Goal: Task Accomplishment & Management: Use online tool/utility

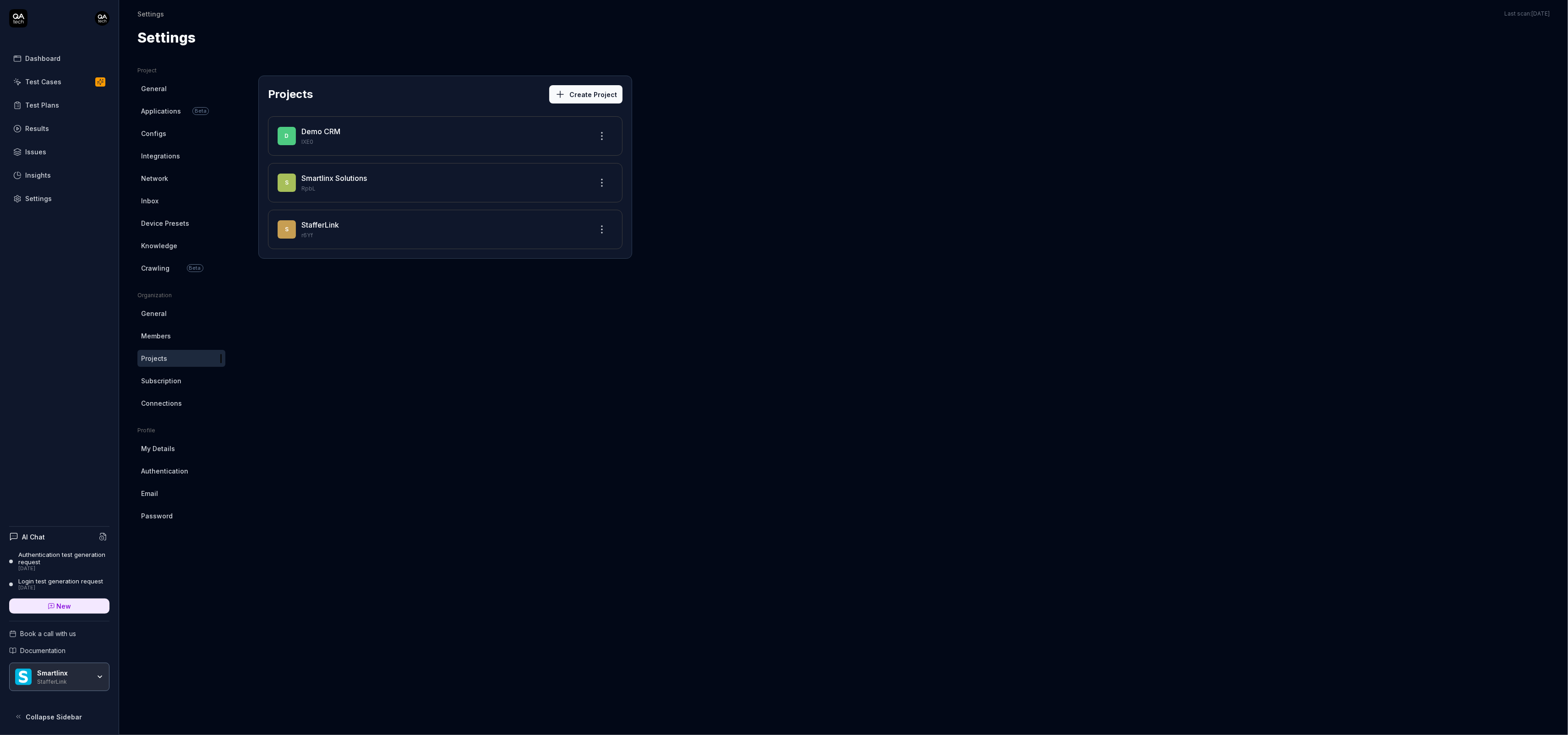
click at [169, 274] on link "Crawling Beta" at bounding box center [181, 268] width 88 height 17
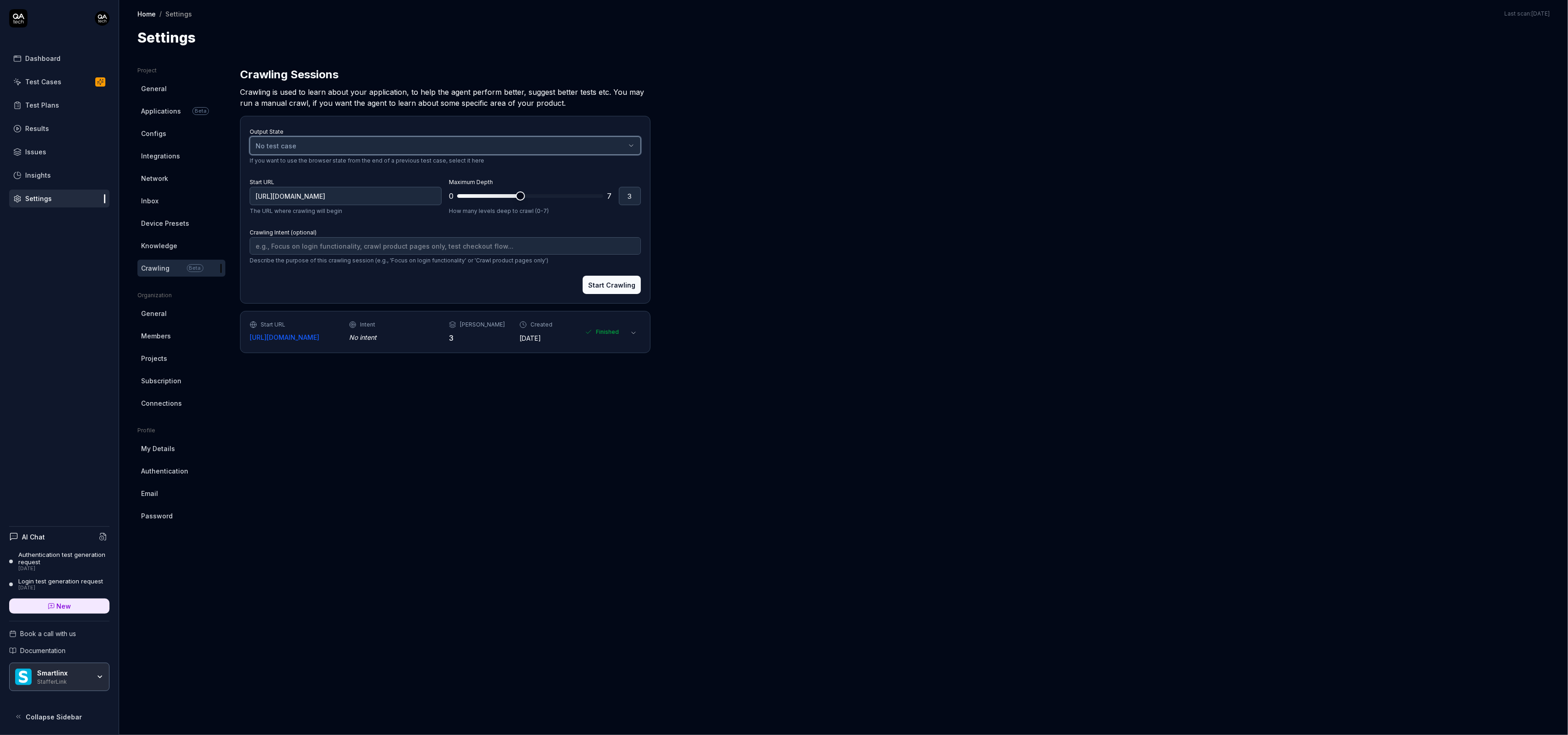
click at [330, 146] on div "No test case" at bounding box center [441, 146] width 370 height 10
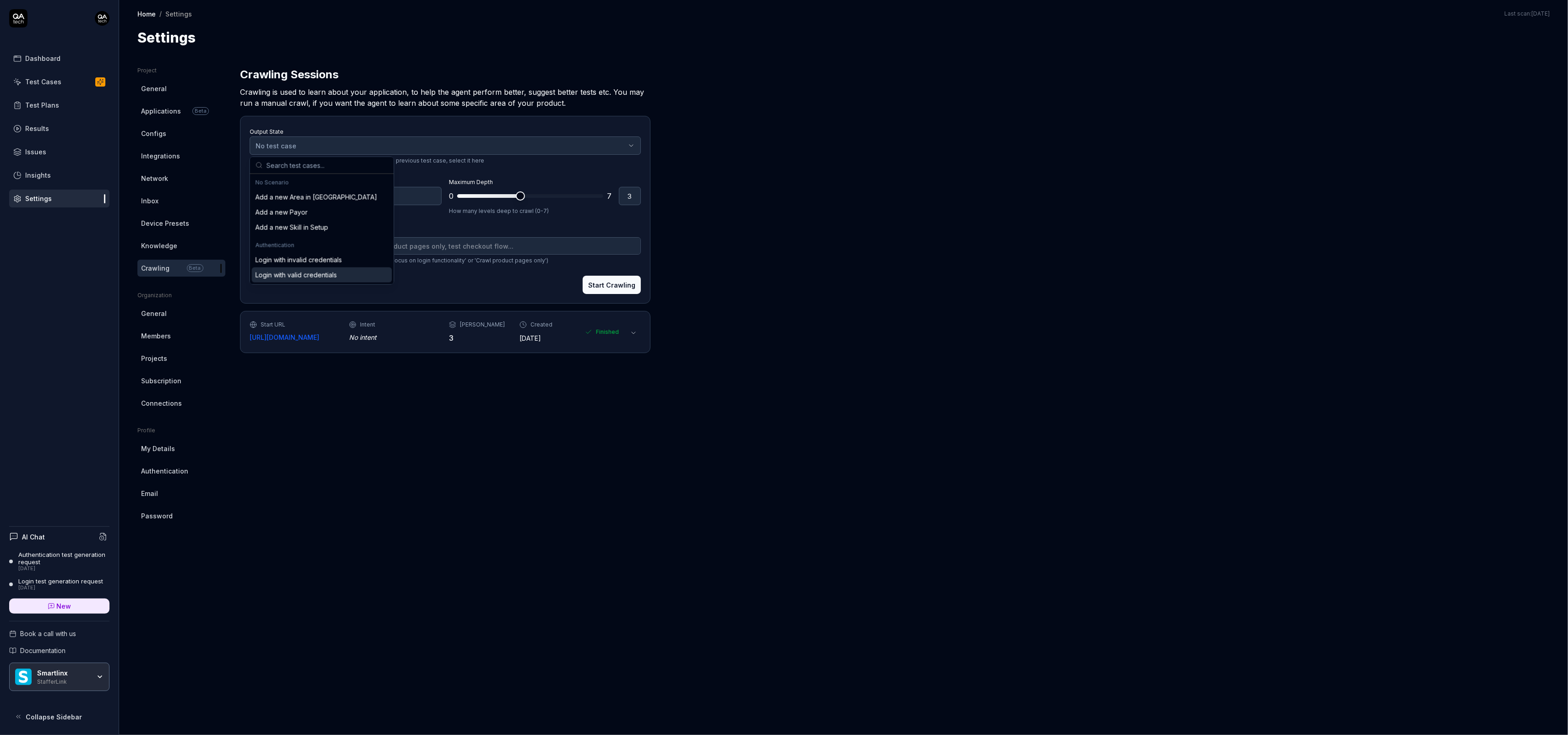
click at [316, 271] on div "Login with valid credentials" at bounding box center [296, 275] width 82 height 10
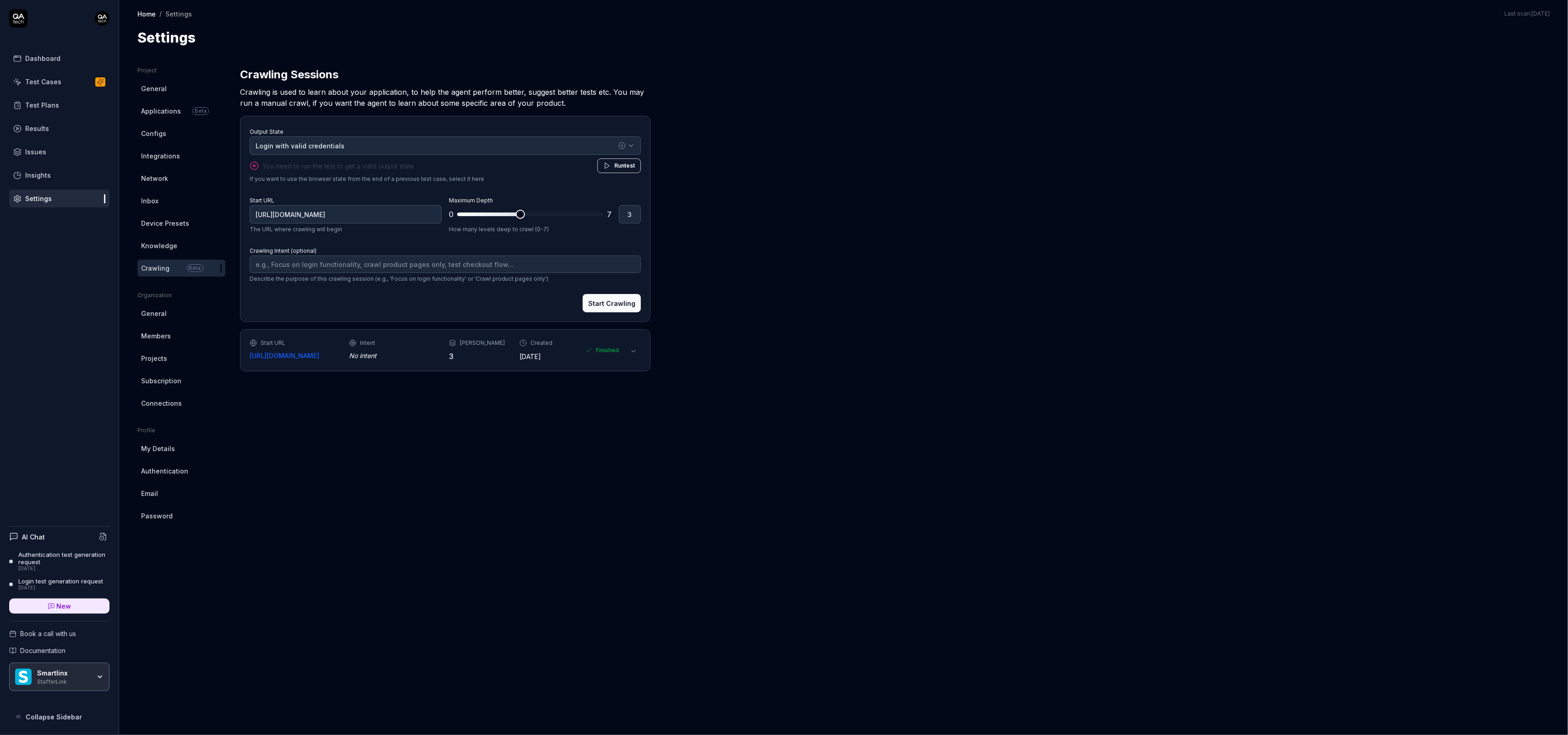
type textarea "*"
type input "2"
click at [494, 215] on span at bounding box center [478, 214] width 41 height 4
type textarea "*"
type input "1"
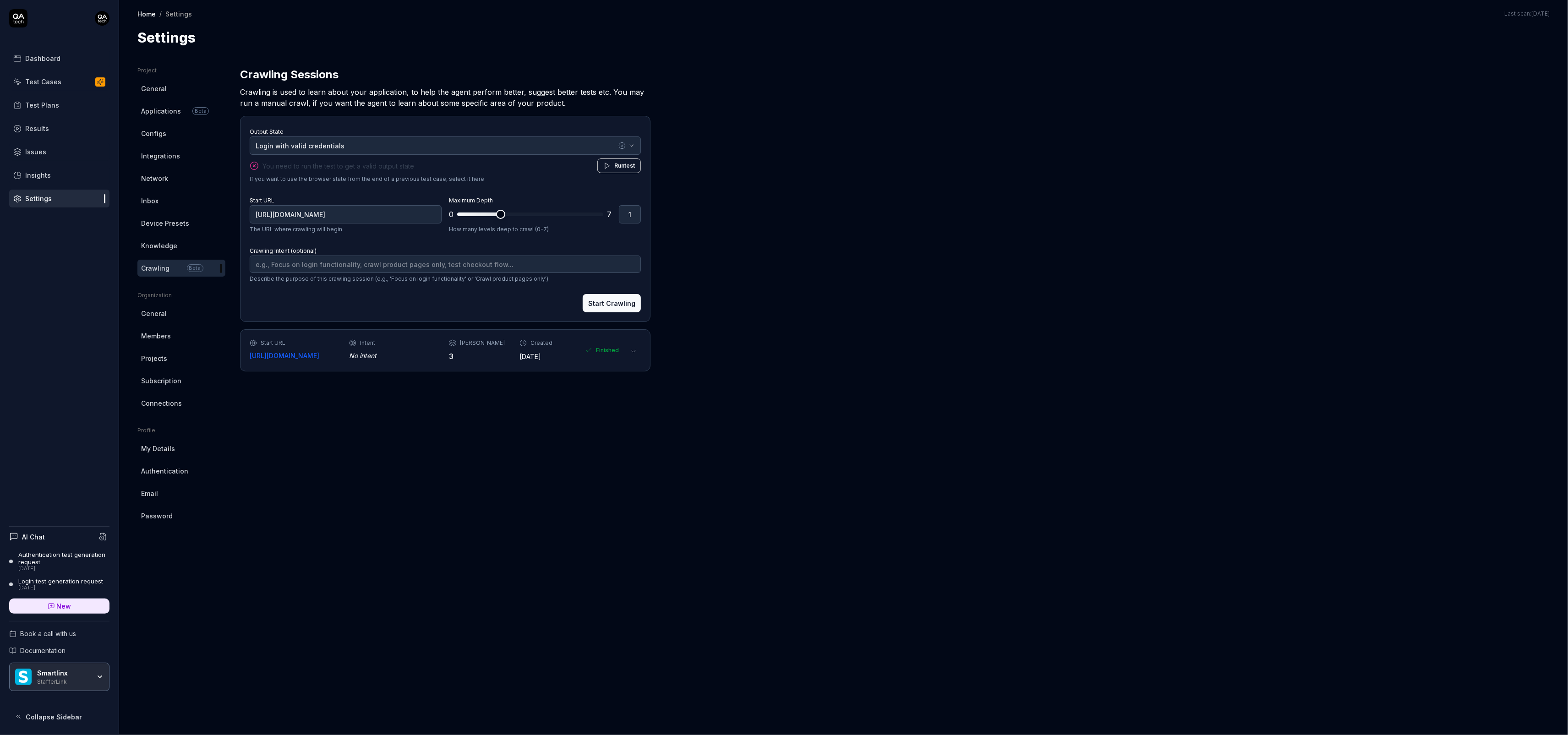
click at [484, 216] on span "*" at bounding box center [530, 214] width 146 height 15
type textarea "*"
type input "2"
click at [492, 214] on span at bounding box center [530, 214] width 146 height 4
click at [612, 307] on button "Start Crawling" at bounding box center [612, 303] width 58 height 18
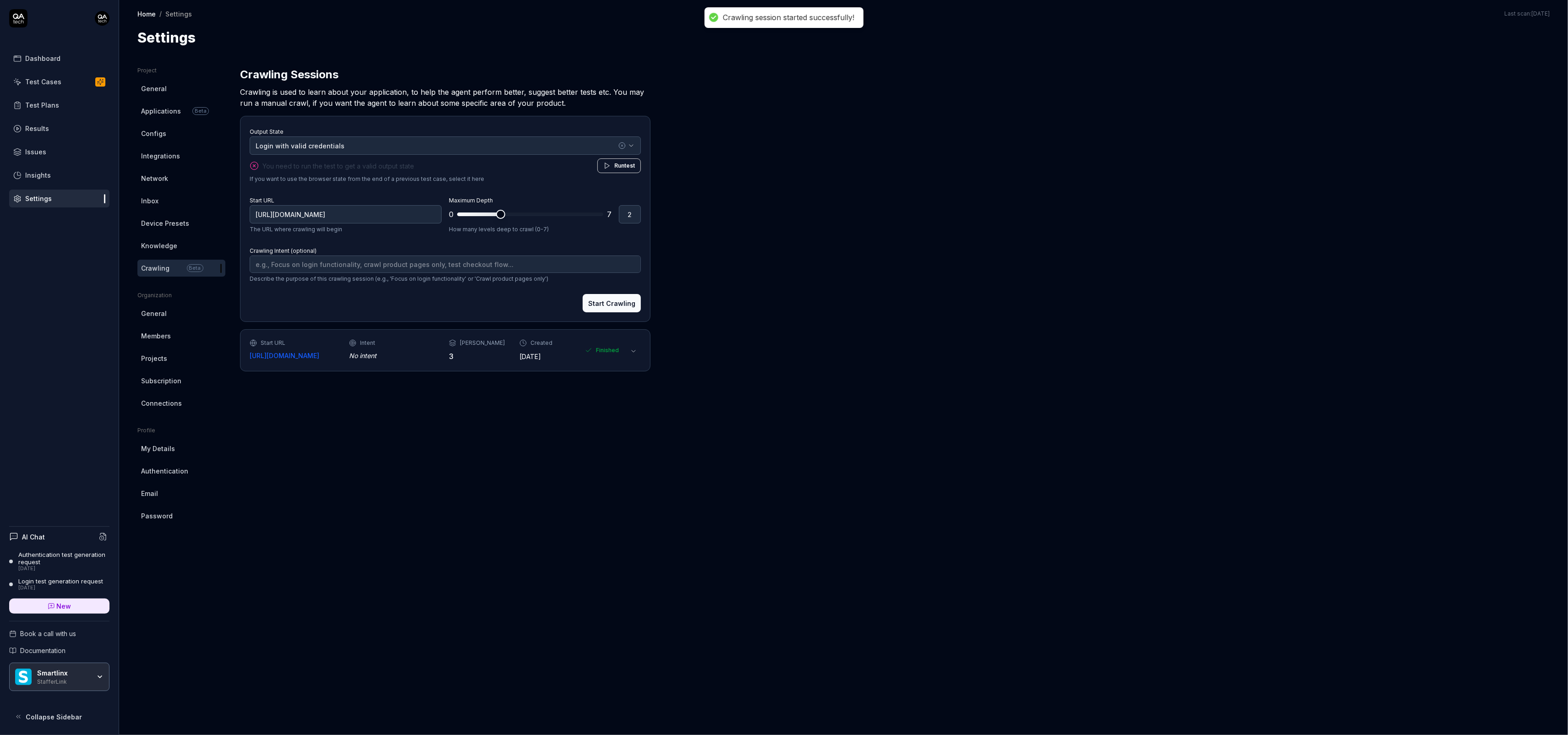
click at [910, 243] on div "Project General Applications Beta Configs Integrations Network Inbox Device Pre…" at bounding box center [844, 391] width 1412 height 650
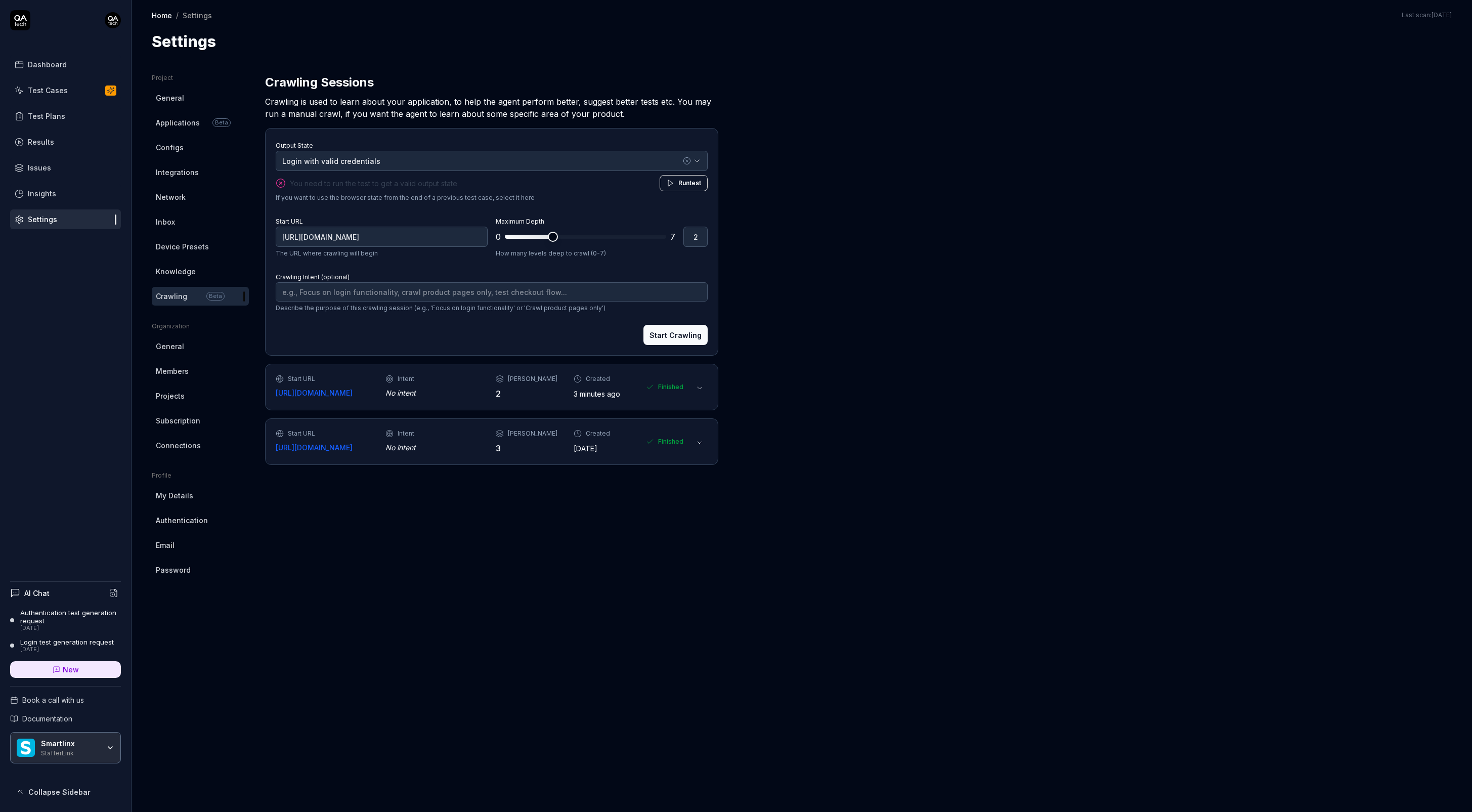
click at [77, 754] on div "StafferLink" at bounding box center [70, 752] width 58 height 8
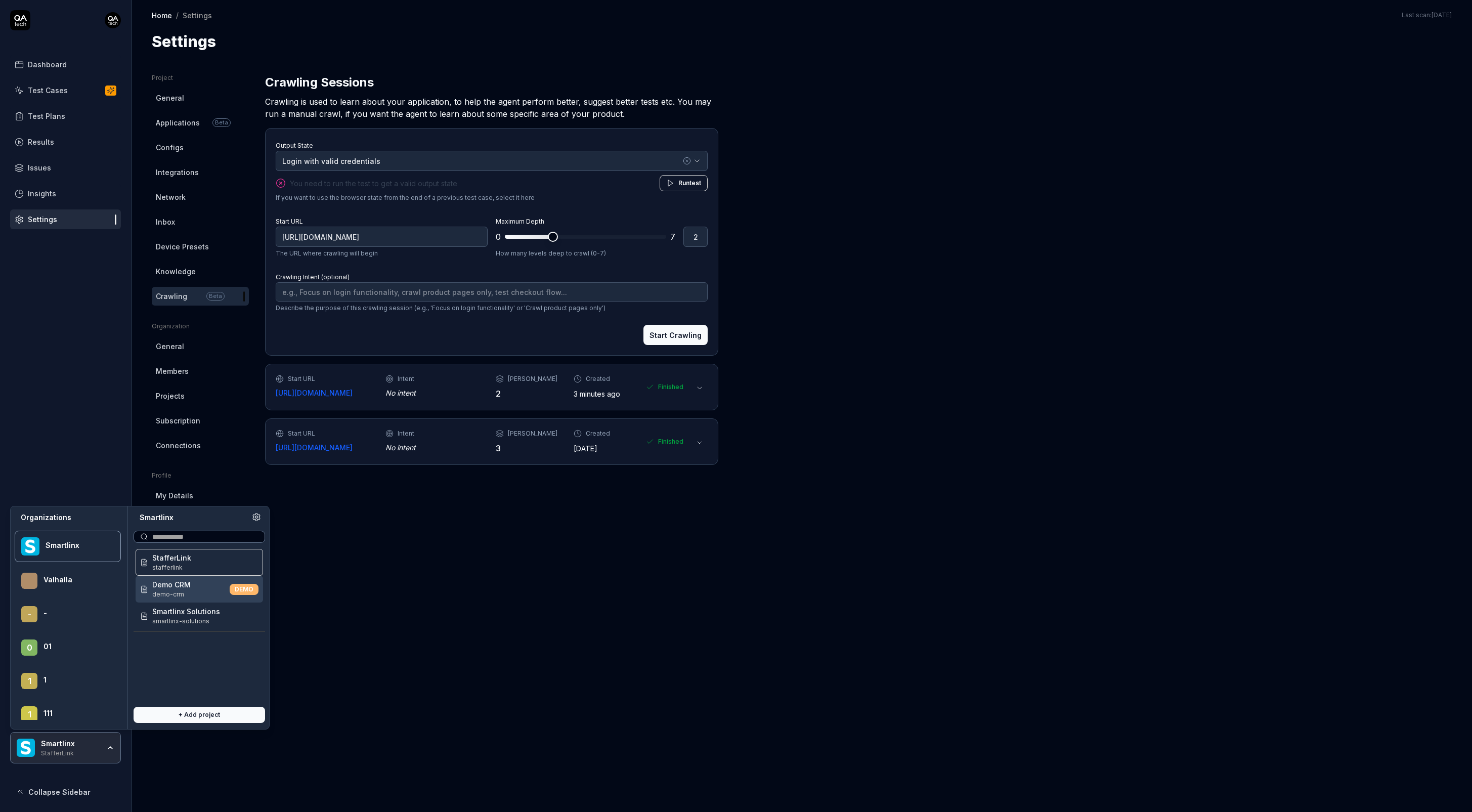
click at [110, 11] on html "Dashboard Test Cases Test Plans Results Issues Insights Settings AI Chat Authen…" at bounding box center [736, 406] width 1472 height 812
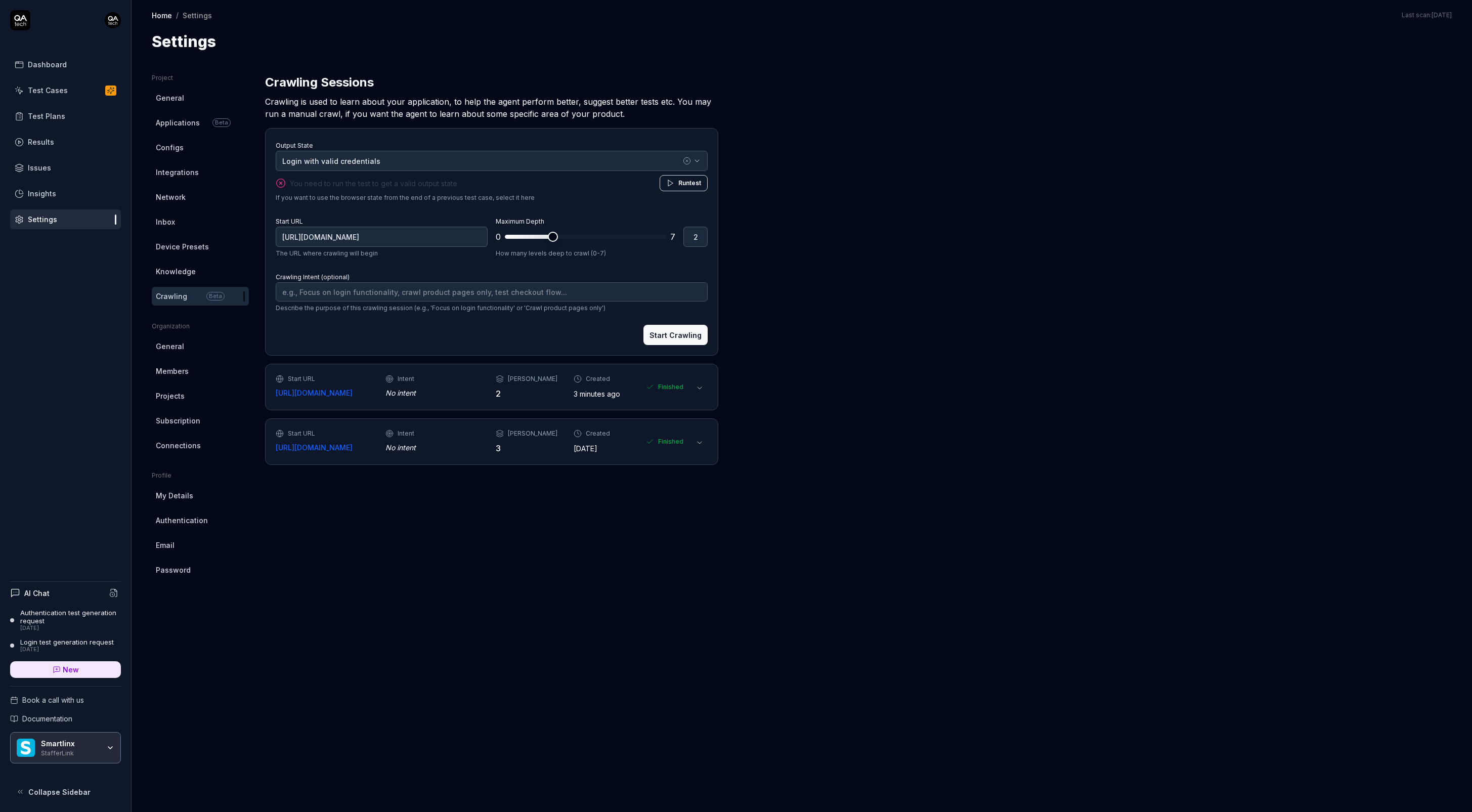
click at [74, 743] on html "Dashboard Test Cases Test Plans Results Issues Insights Settings AI Chat Authen…" at bounding box center [736, 406] width 1472 height 812
click at [74, 743] on div "Smartlinx" at bounding box center [70, 743] width 58 height 9
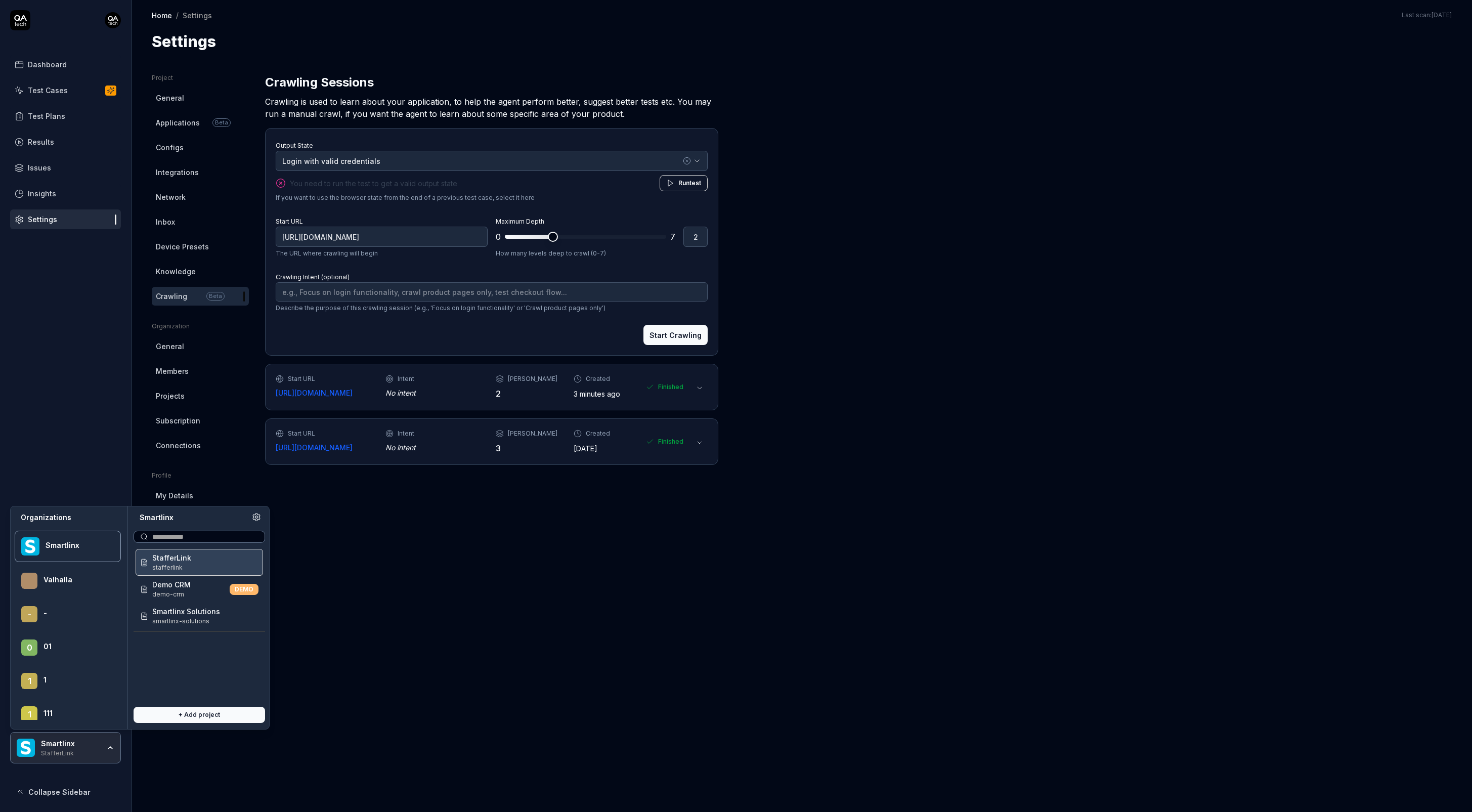
click at [104, 756] on div "Smartlinx StafferLink" at bounding box center [73, 747] width 65 height 17
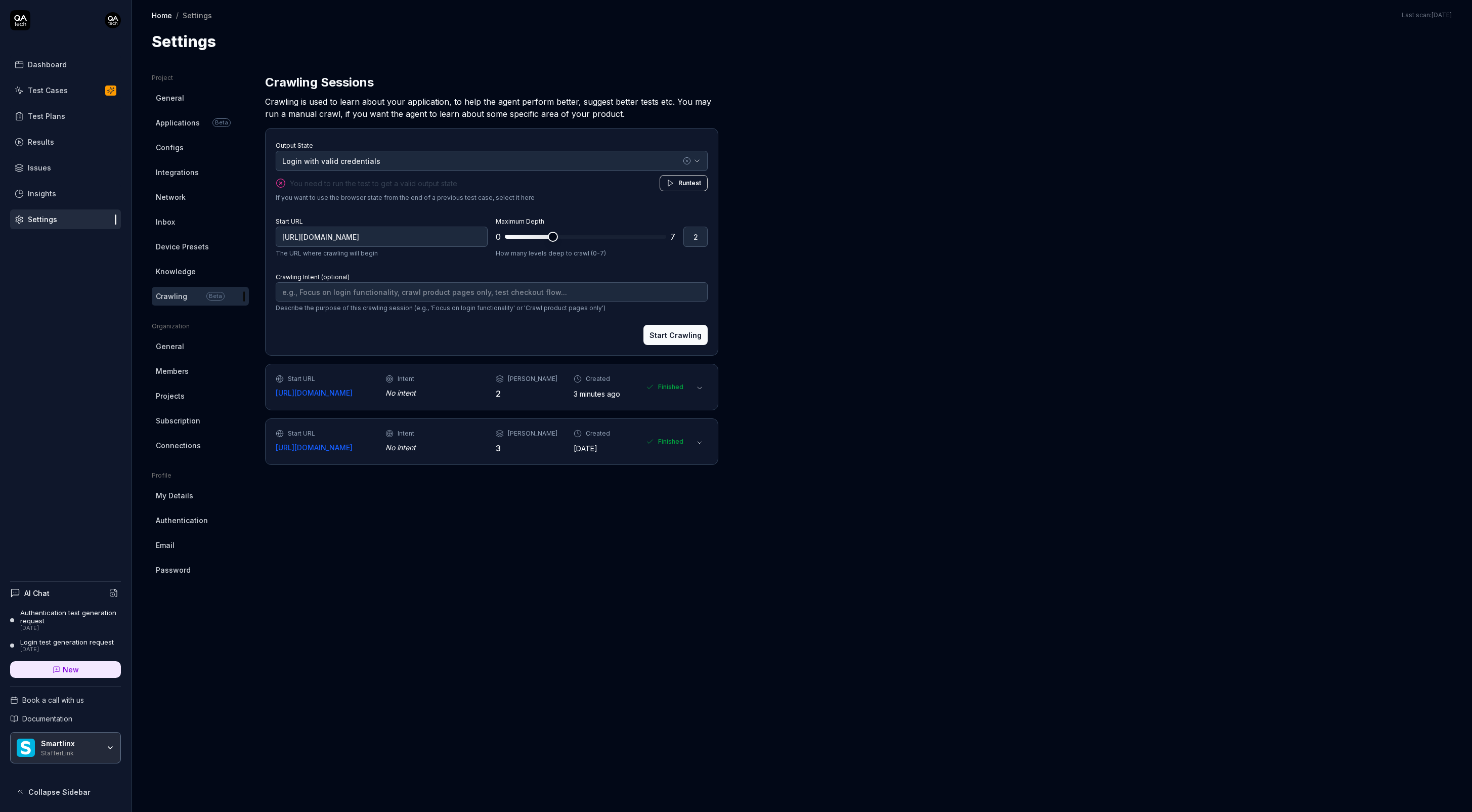
click at [104, 755] on div "Smartlinx StafferLink" at bounding box center [73, 747] width 65 height 17
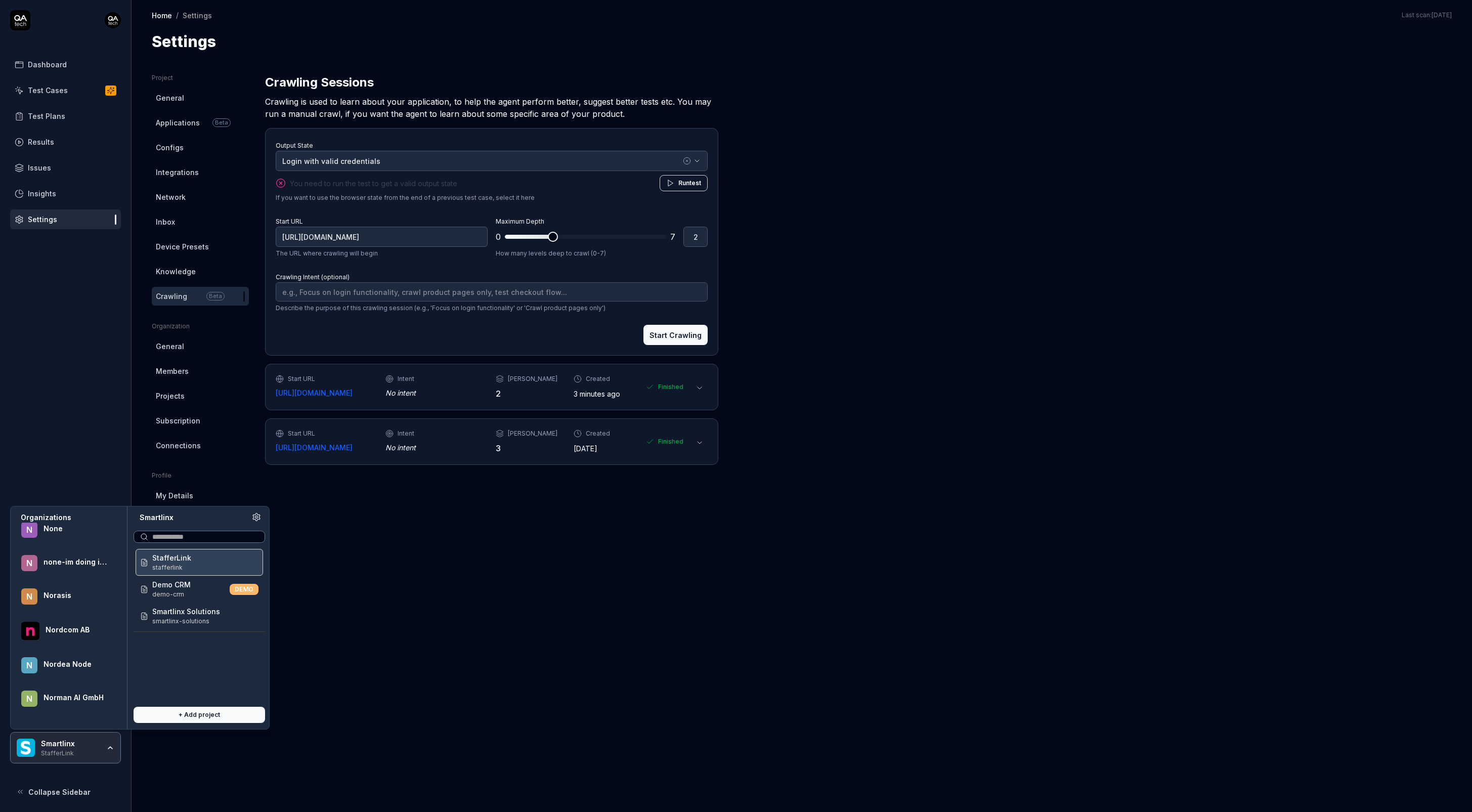
scroll to position [28556, 0]
type textarea "*"
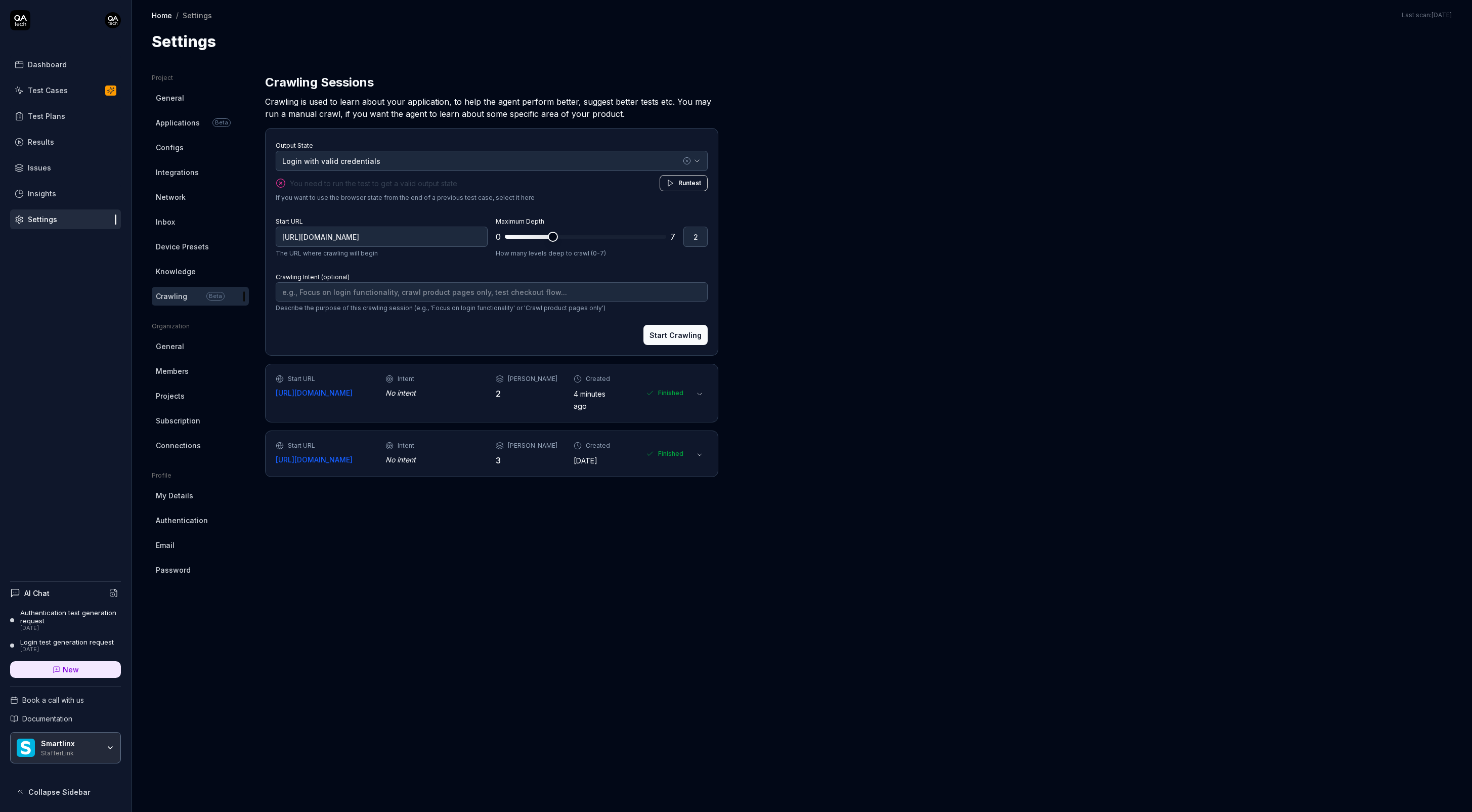
drag, startPoint x: 93, startPoint y: 248, endPoint x: 118, endPoint y: 165, distance: 86.7
click at [93, 248] on div "Dashboard Test Cases Test Plans Results Issues Insights Settings AI Chat Authen…" at bounding box center [66, 406] width 132 height 812
click at [116, 17] on html "Dashboard Test Cases Test Plans Results Issues Insights Settings AI Chat Authen…" at bounding box center [736, 406] width 1472 height 812
click at [74, 104] on div "Sign out" at bounding box center [67, 112] width 112 height 22
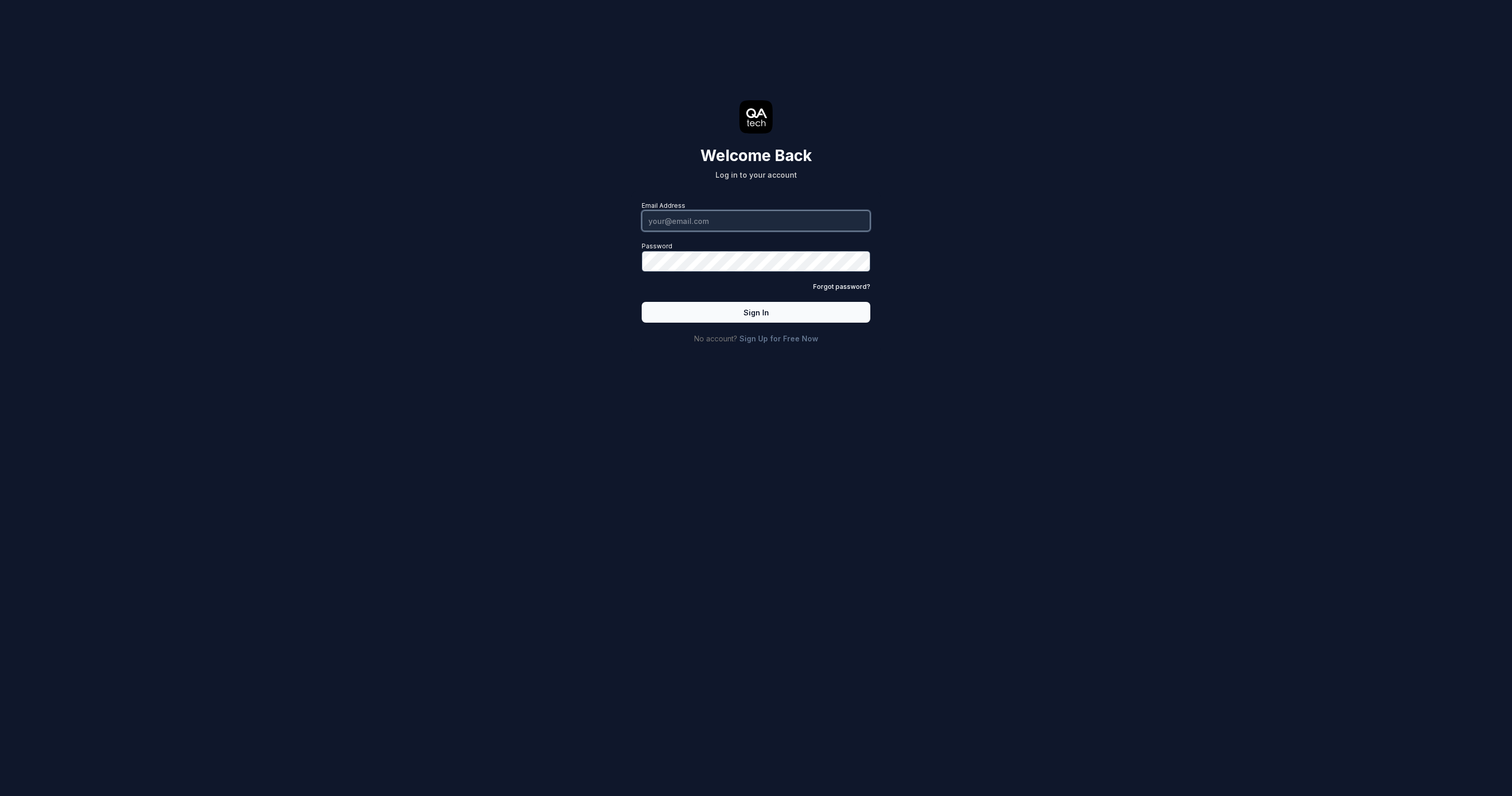
click at [728, 222] on input "Email Address" at bounding box center [755, 221] width 229 height 21
type input "[PERSON_NAME][EMAIL_ADDRESS][DOMAIN_NAME]"
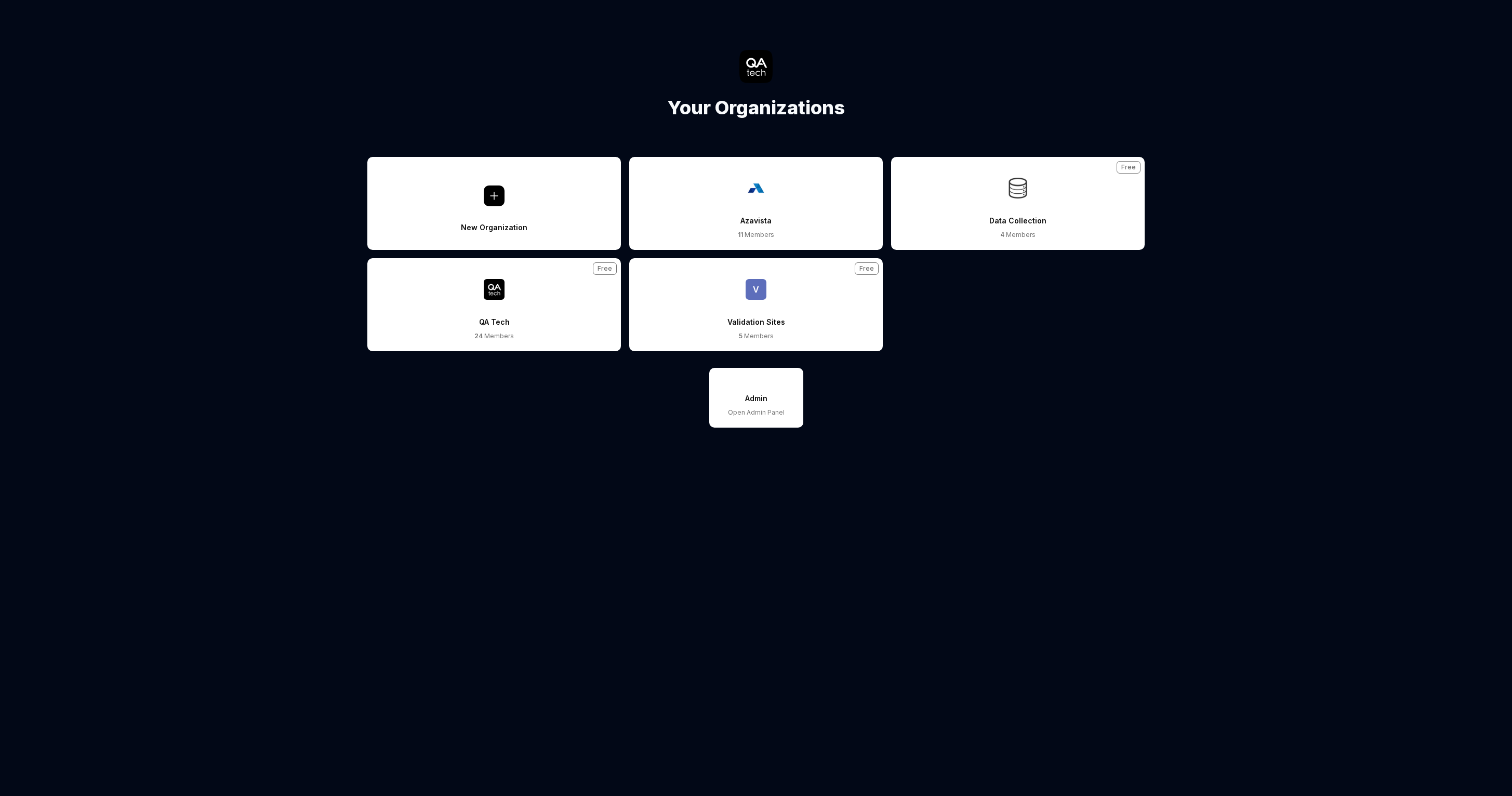
click at [761, 403] on div "Admin" at bounding box center [756, 398] width 22 height 19
click at [754, 396] on div "Admin" at bounding box center [756, 398] width 22 height 19
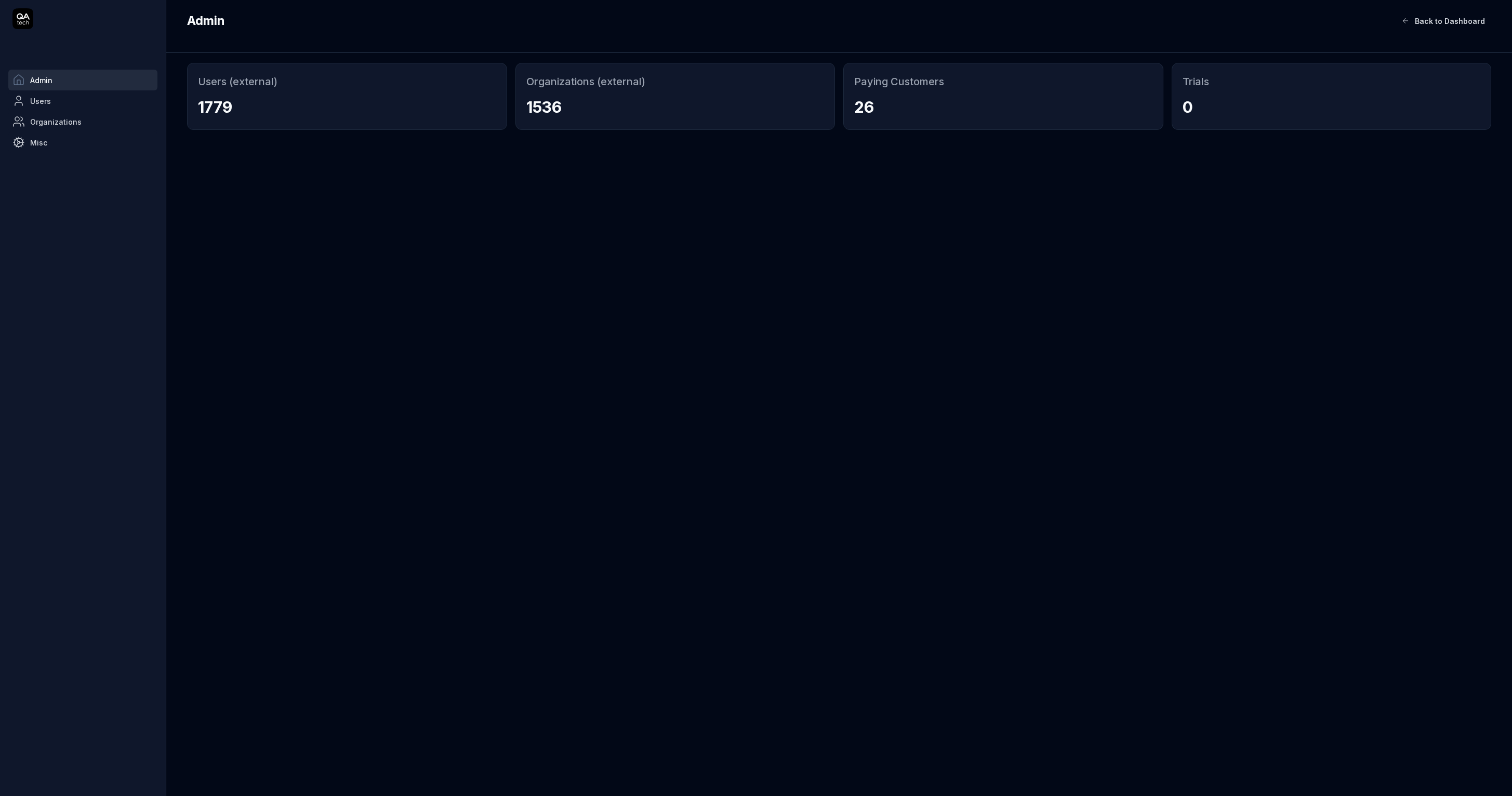
click at [64, 115] on link "Organizations" at bounding box center [83, 122] width 149 height 21
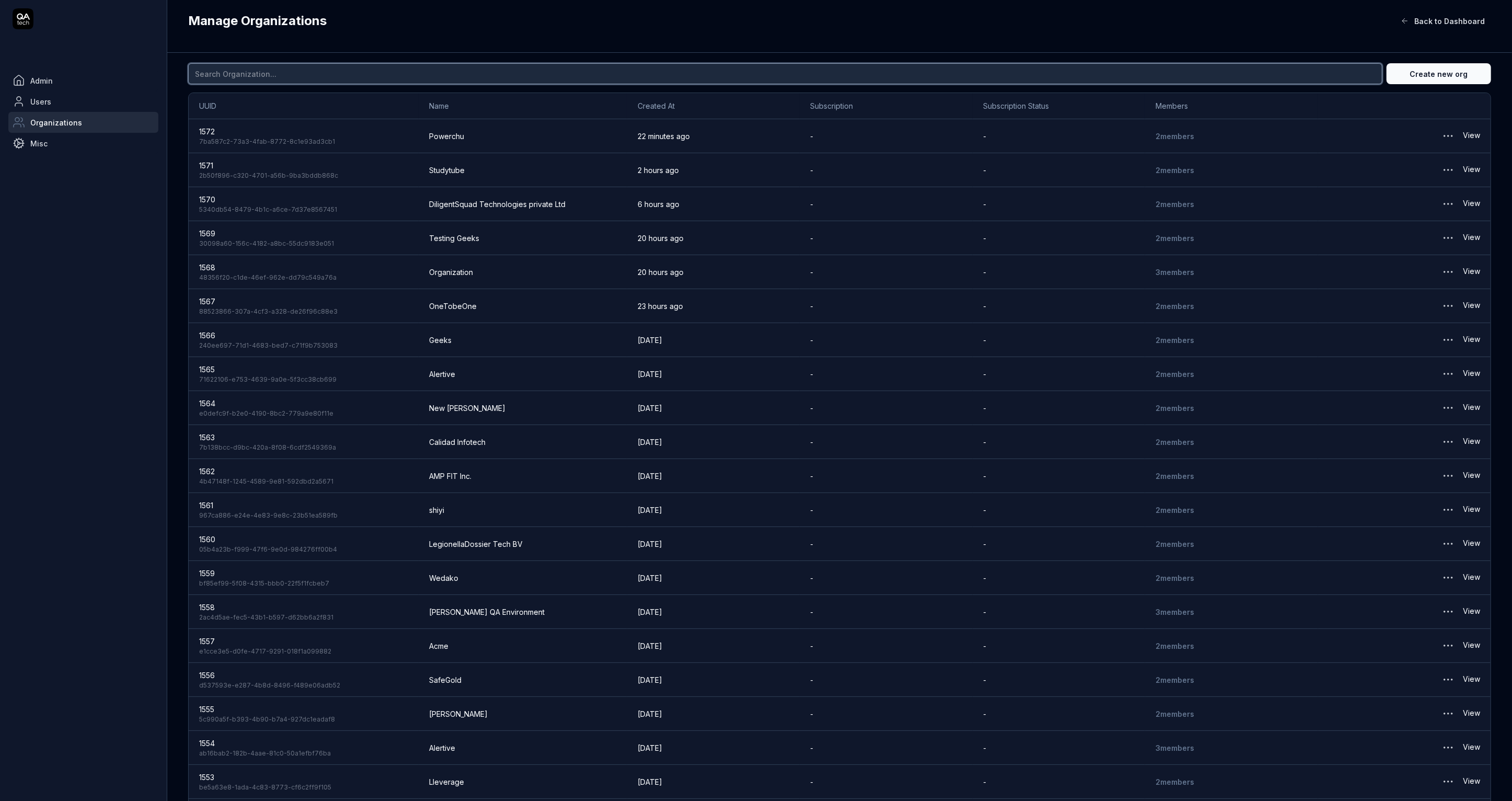
click at [238, 68] on input at bounding box center [786, 74] width 1195 height 21
paste input "WEB-CRAWLER-1E"
type input "Ontology"
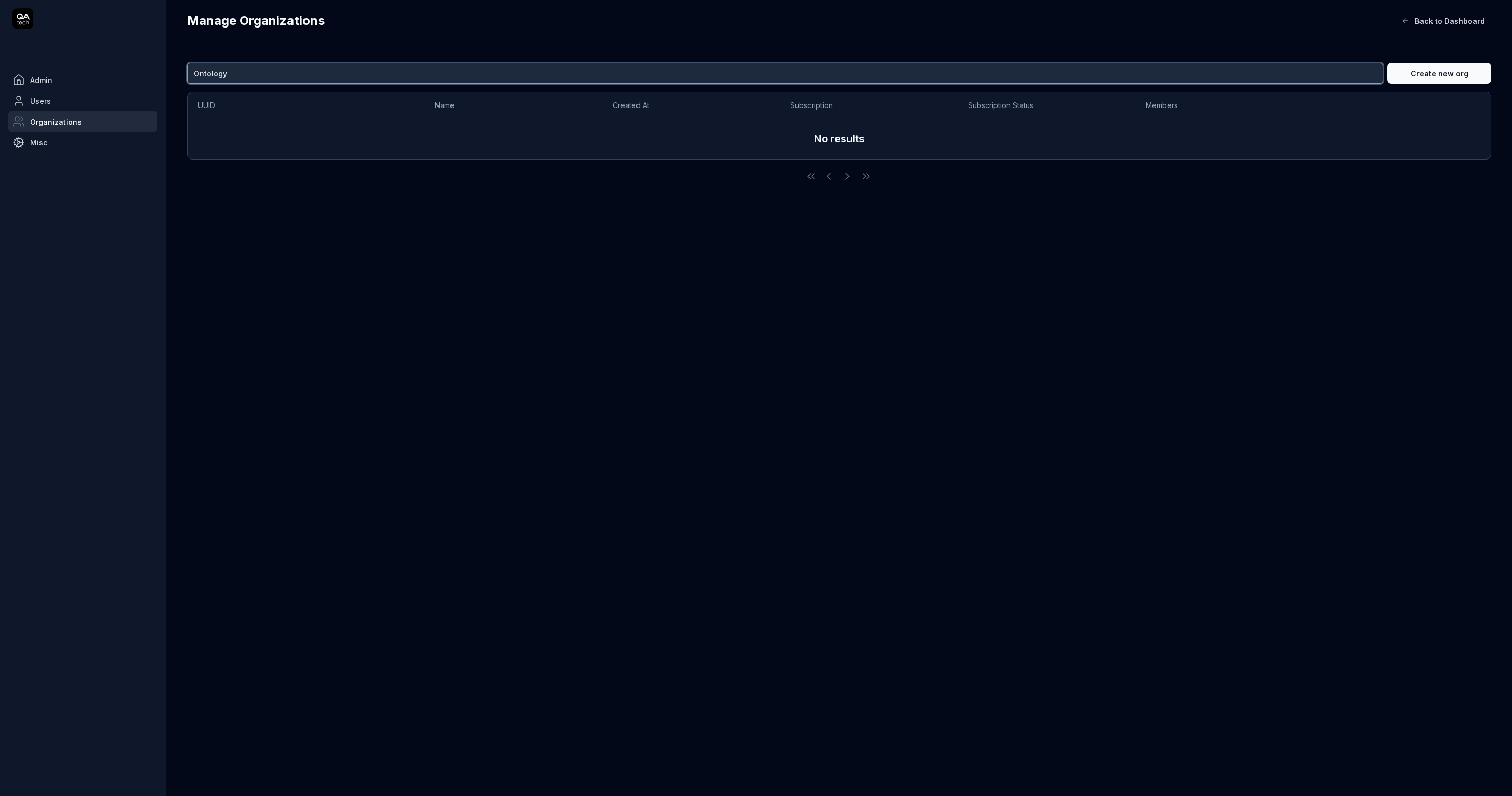
click at [261, 79] on input "Ontology" at bounding box center [785, 73] width 1196 height 21
drag, startPoint x: 258, startPoint y: 76, endPoint x: 153, endPoint y: 70, distance: 105.2
click at [153, 70] on div "Admin Users Organizations Misc Manage Organizations Back to Dashboard Ontology …" at bounding box center [756, 398] width 1512 height 796
paste input "Amazon"
type input "Amazon"
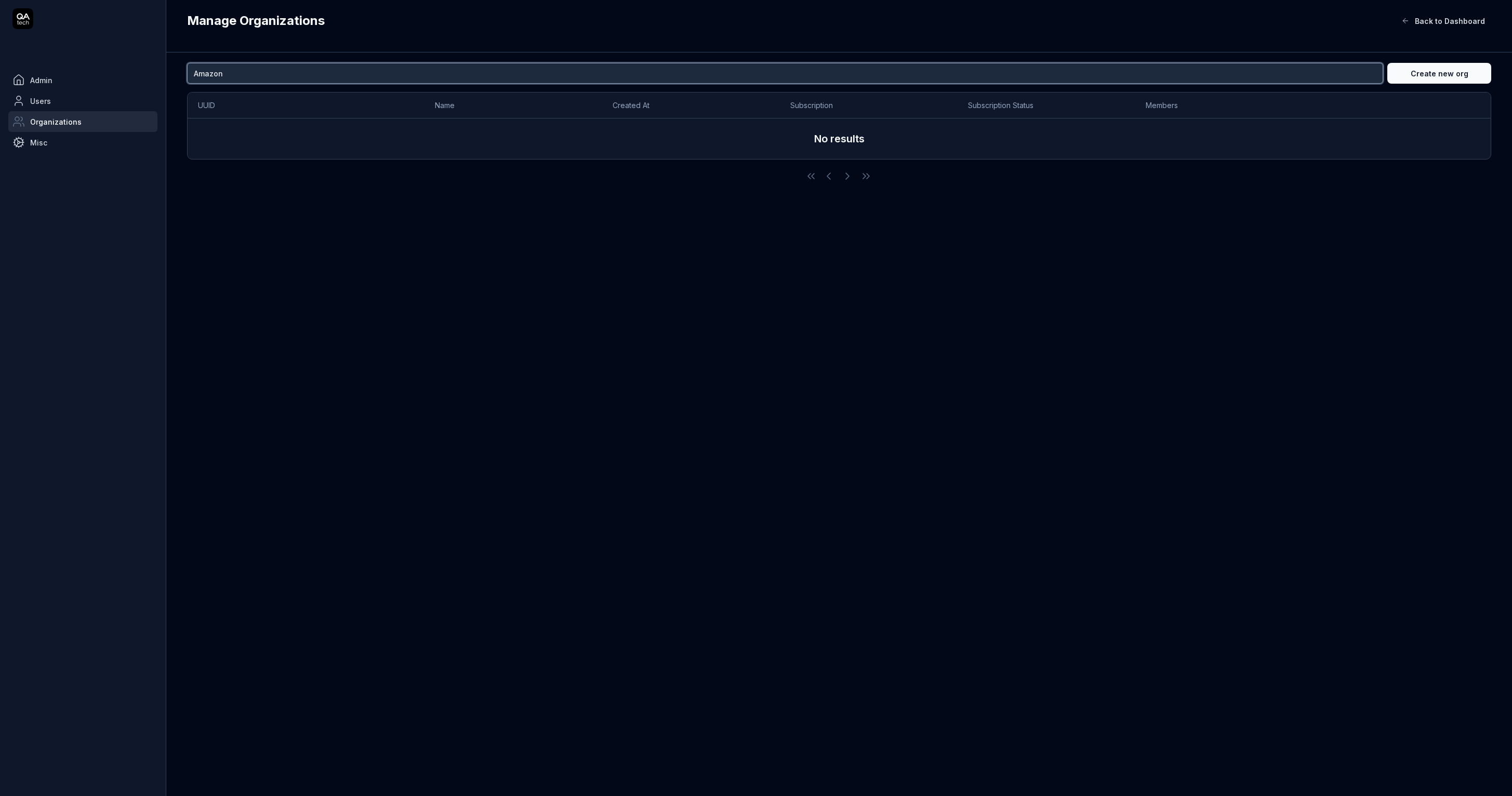
click at [309, 81] on input "Amazon" at bounding box center [785, 73] width 1196 height 21
drag, startPoint x: 305, startPoint y: 75, endPoint x: 179, endPoint y: 69, distance: 126.1
click at [179, 69] on div "Amazon Create new org UUID Name Created At Subscription Subscription Status Mem…" at bounding box center [839, 424] width 1346 height 744
type input "vv"
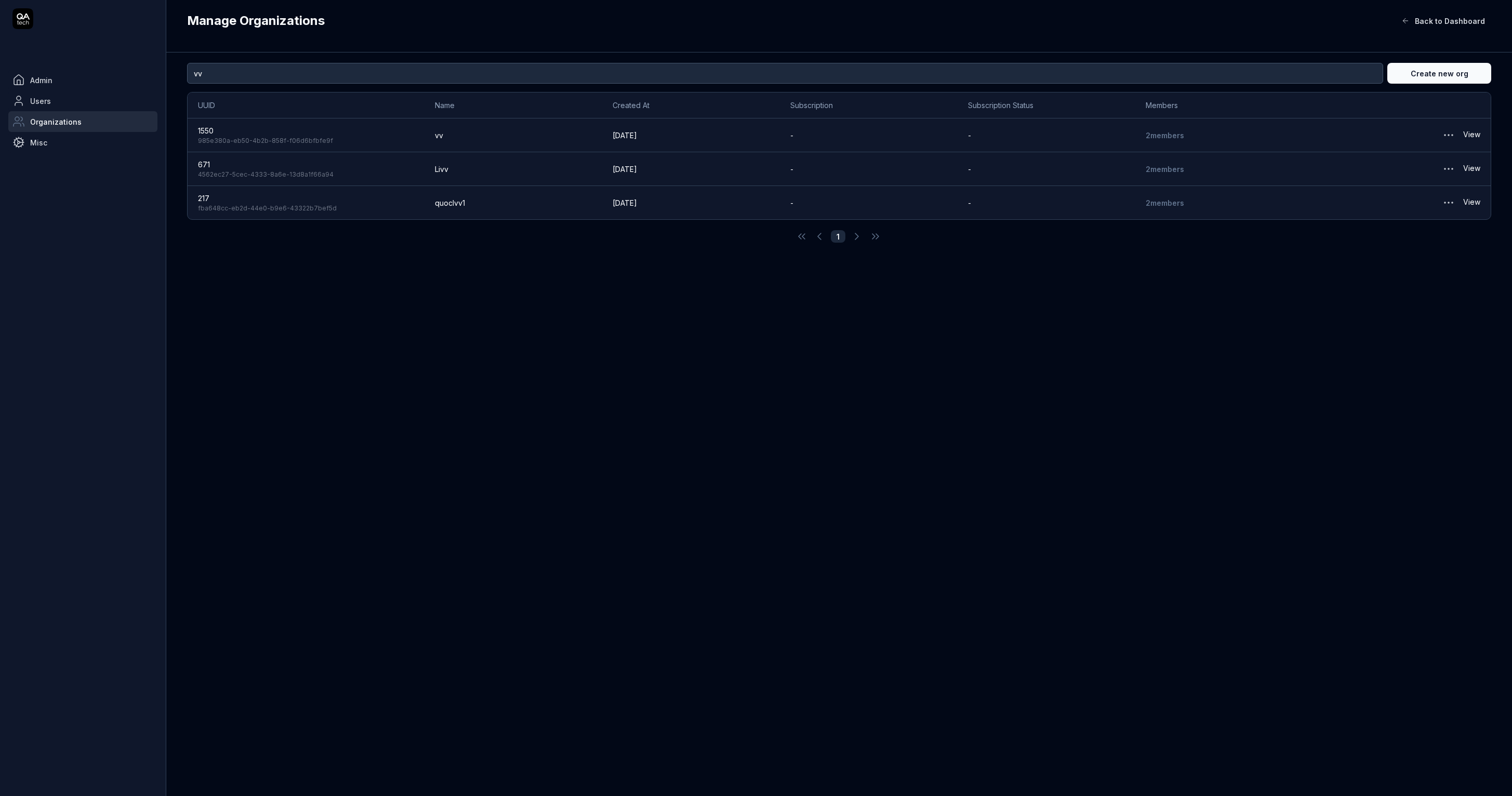
click at [467, 132] on td "vv" at bounding box center [513, 135] width 177 height 34
click at [1476, 139] on link "View" at bounding box center [1471, 135] width 17 height 21
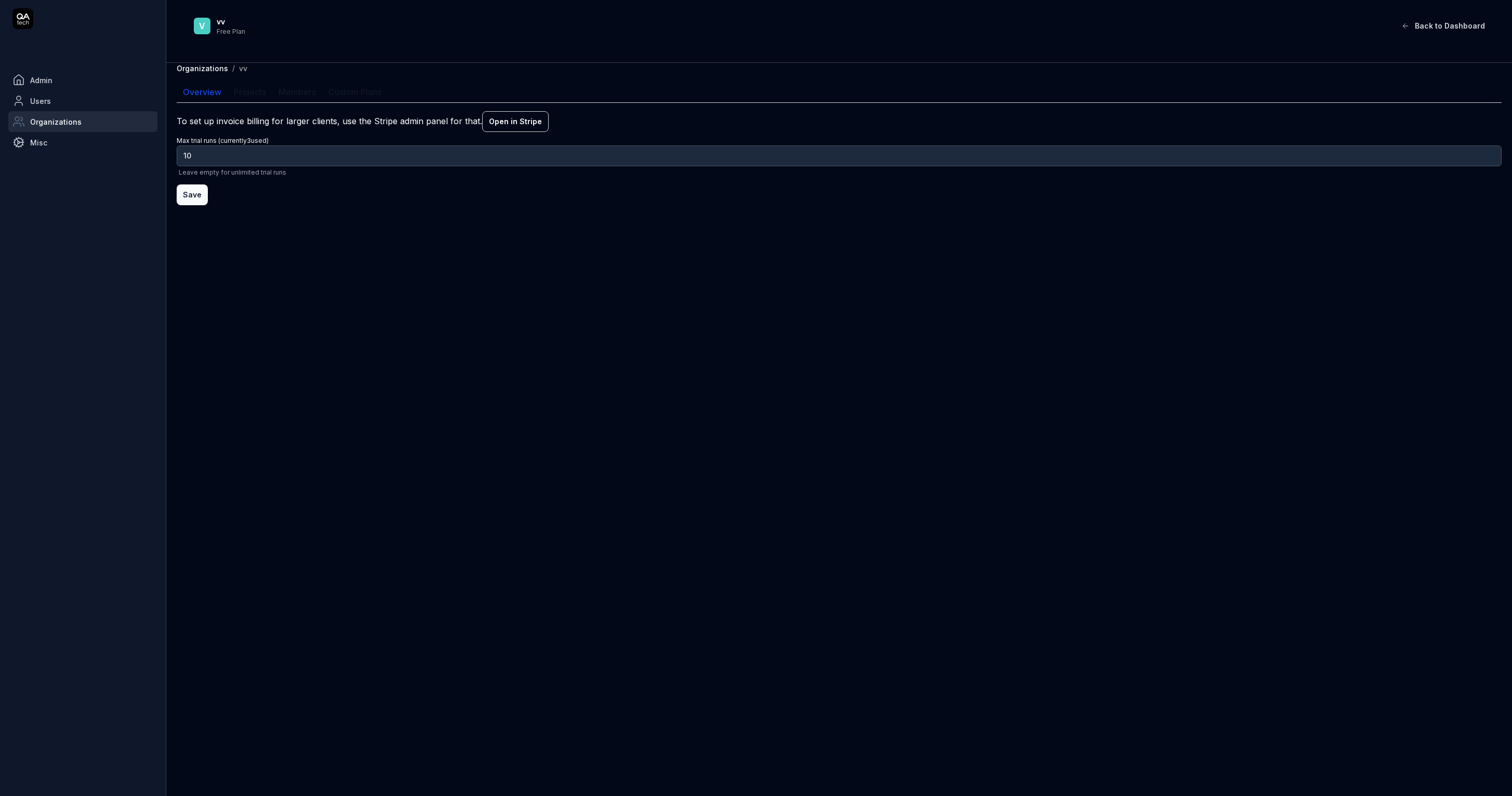
click at [284, 90] on link "Members" at bounding box center [297, 92] width 50 height 21
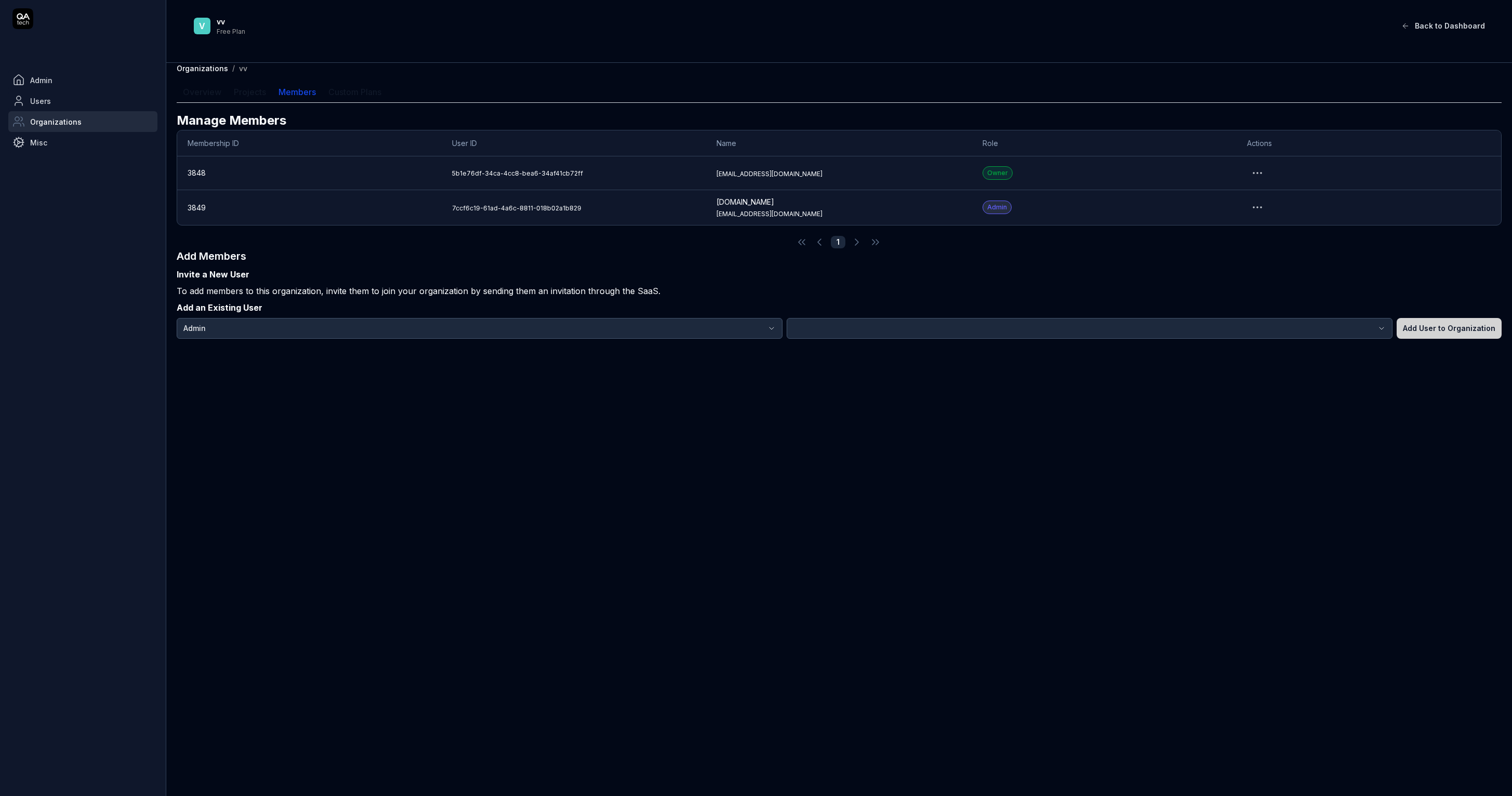
click at [1290, 334] on body "Admin Users Organizations Misc v vv Free Plan Back to Dashboard Organizations /…" at bounding box center [756, 398] width 1512 height 796
click at [903, 318] on body "Admin Users Organizations Misc v vv Free Plan Back to Dashboard Organizations /…" at bounding box center [756, 398] width 1512 height 796
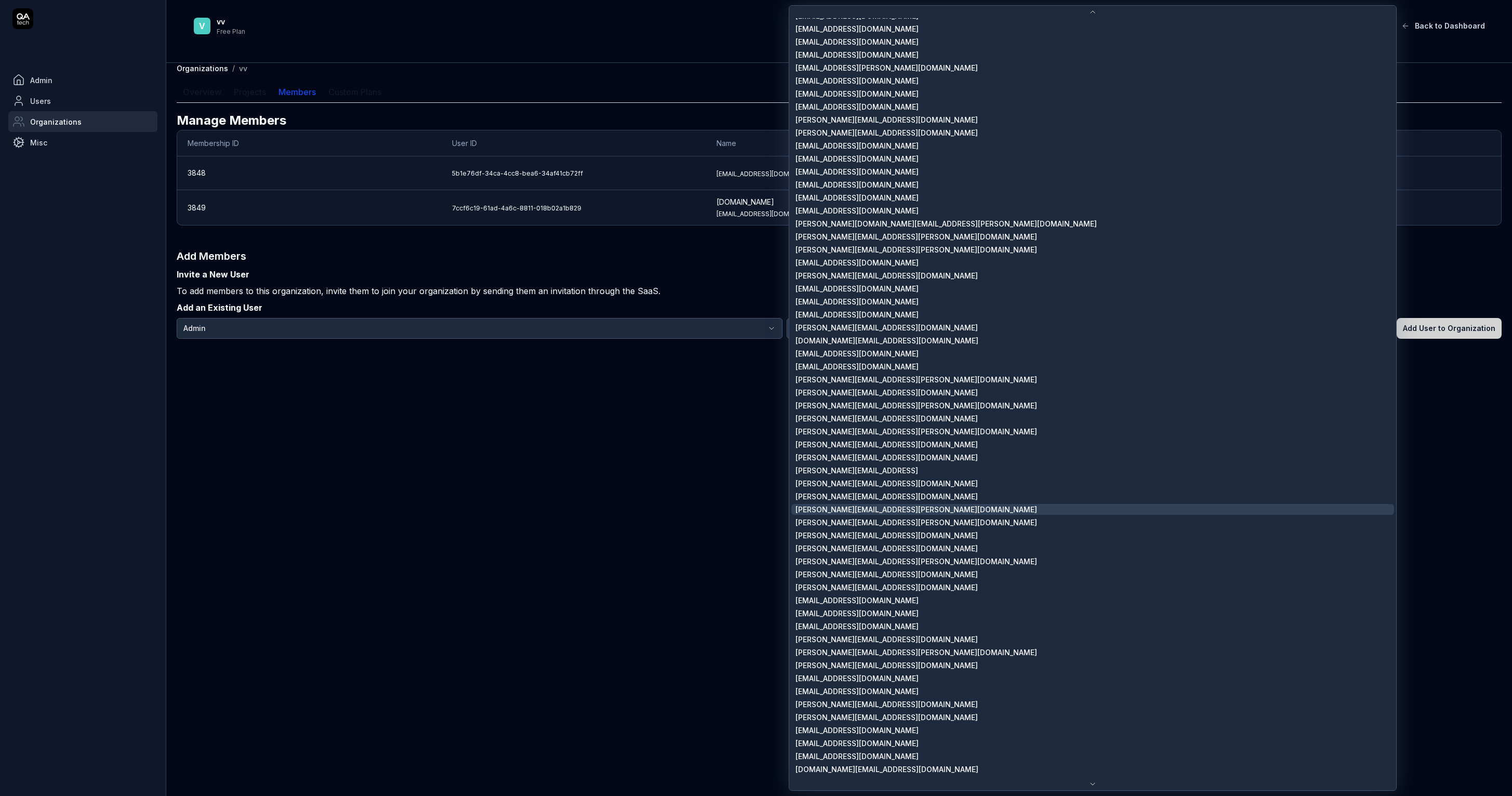
scroll to position [675, 0]
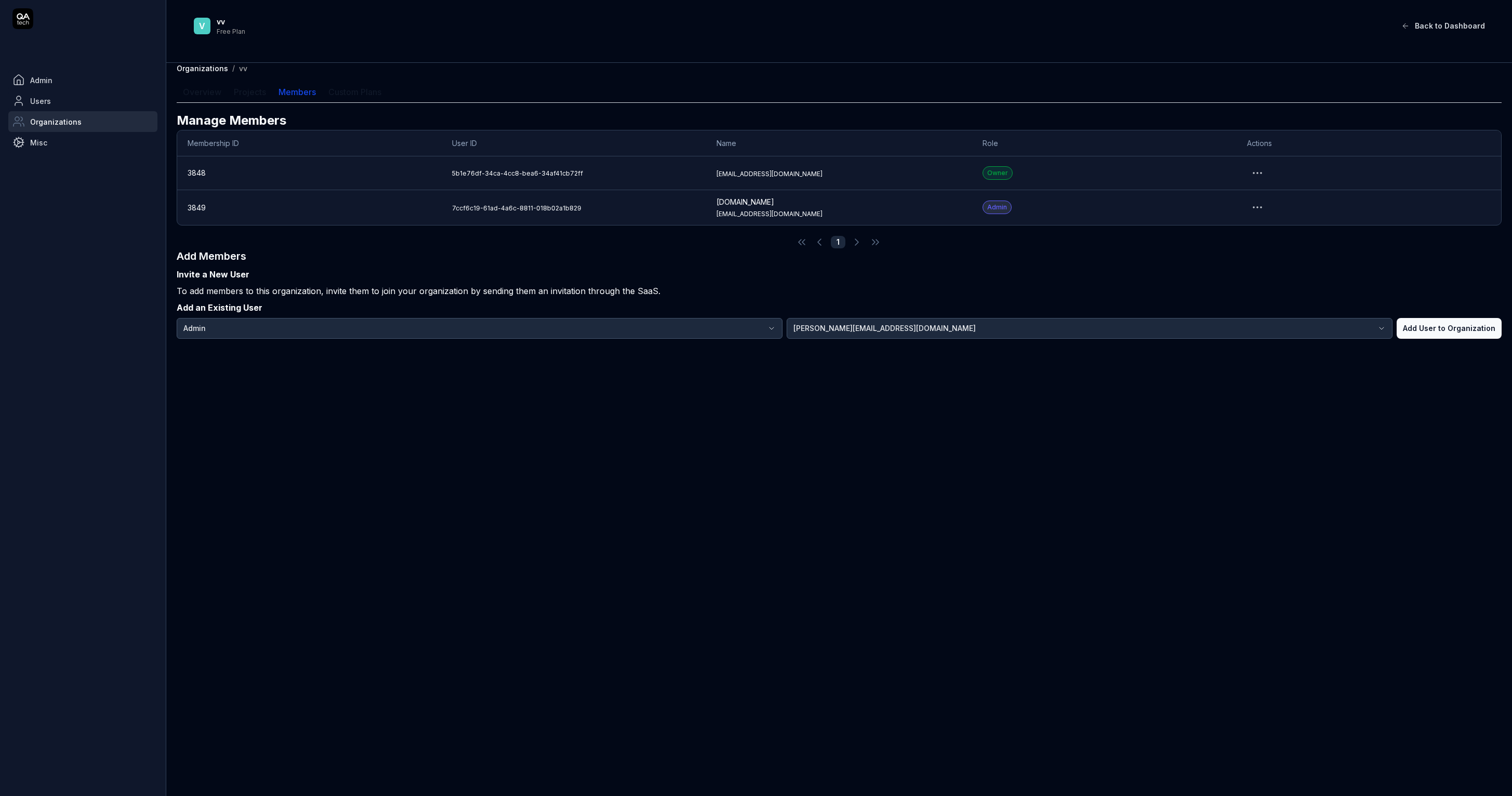
click at [1076, 379] on main "v vv Free Plan Back to Dashboard Organizations / vv Overview Projects Members C…" at bounding box center [839, 398] width 1346 height 796
click at [1488, 325] on button "Add User to Organization" at bounding box center [1449, 329] width 105 height 21
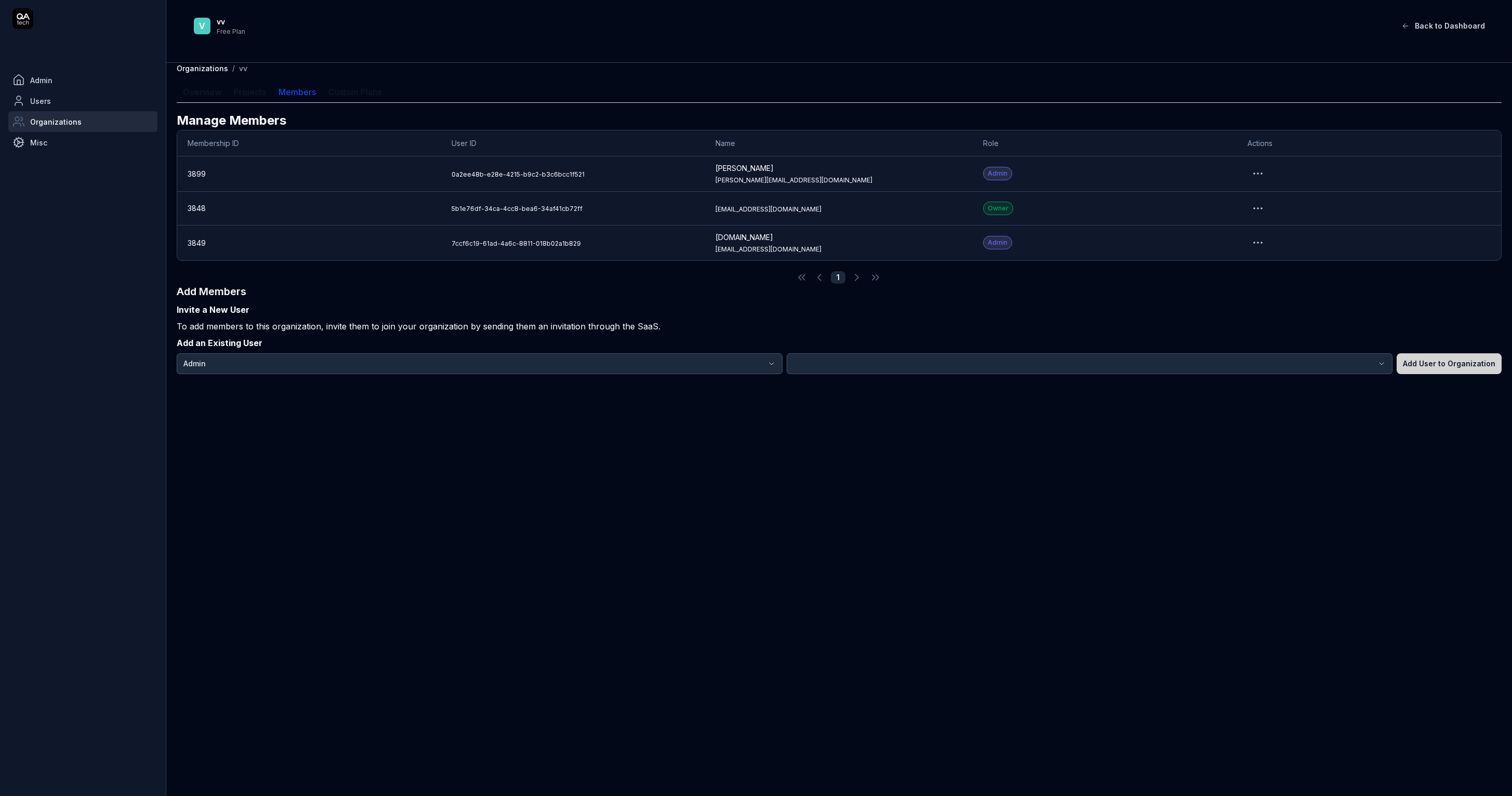
click at [1415, 31] on button "Back to Dashboard" at bounding box center [1443, 26] width 96 height 21
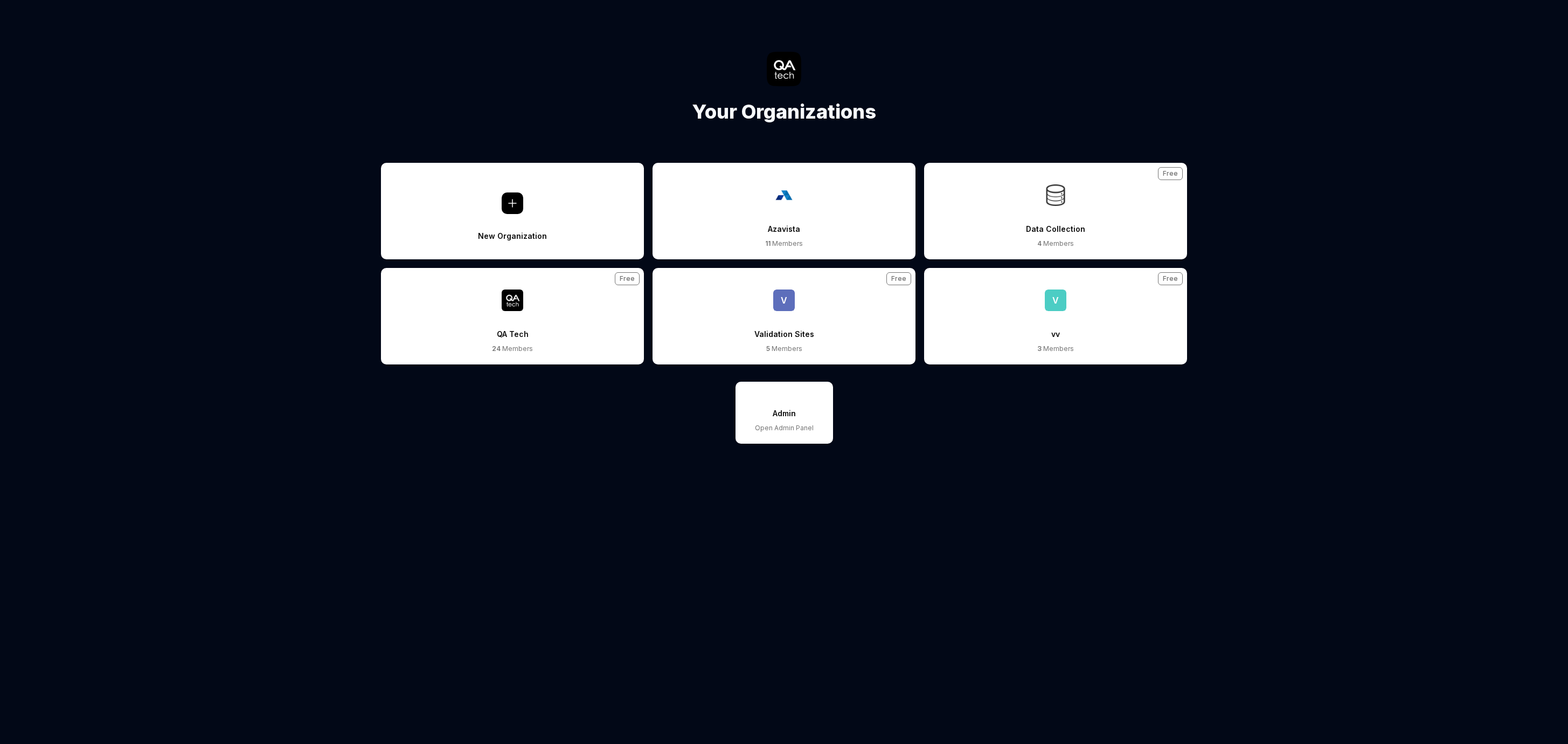
click at [569, 317] on button "QA Tech 24 Members Free" at bounding box center [512, 316] width 263 height 97
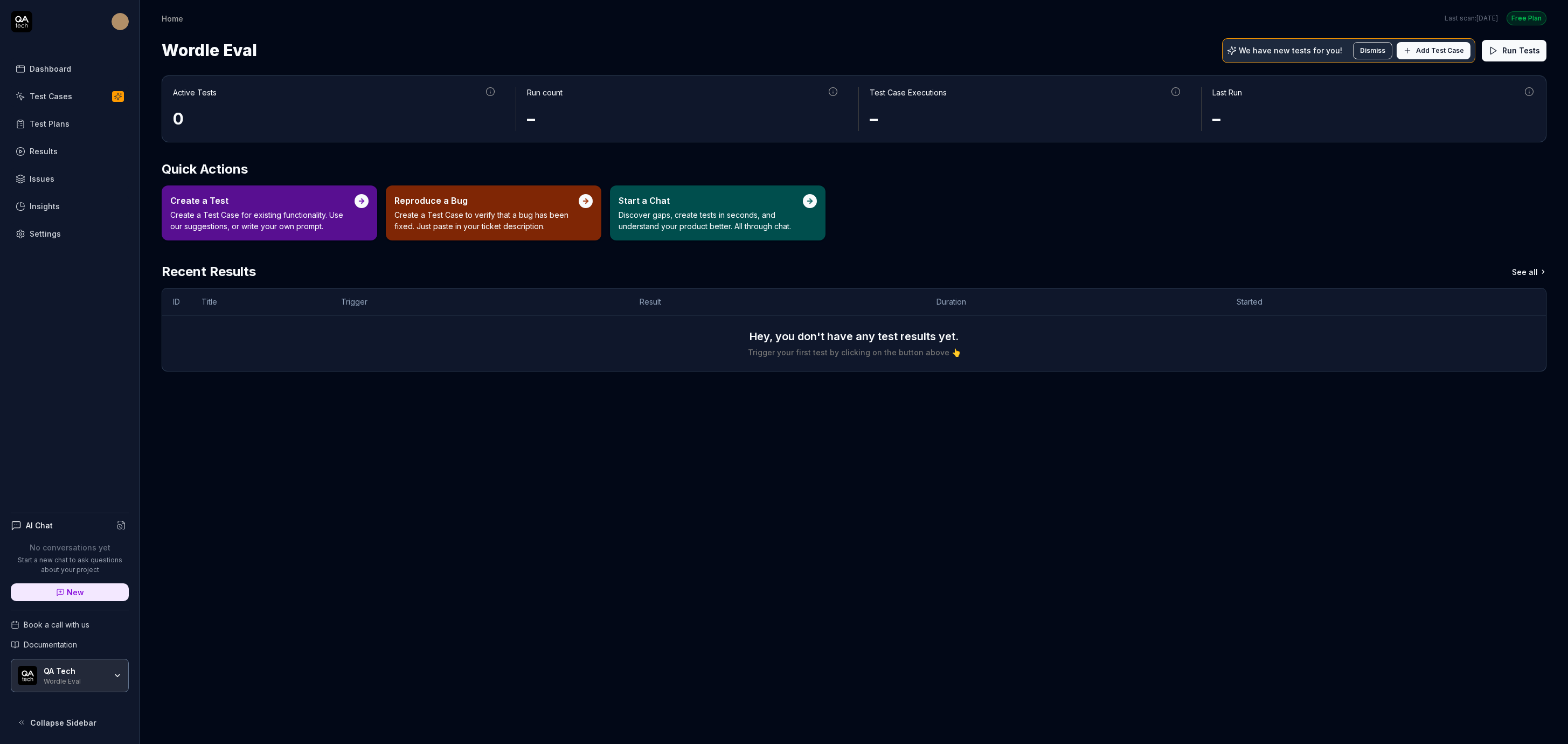
click at [95, 680] on div "Wordle Eval" at bounding box center [74, 680] width 62 height 9
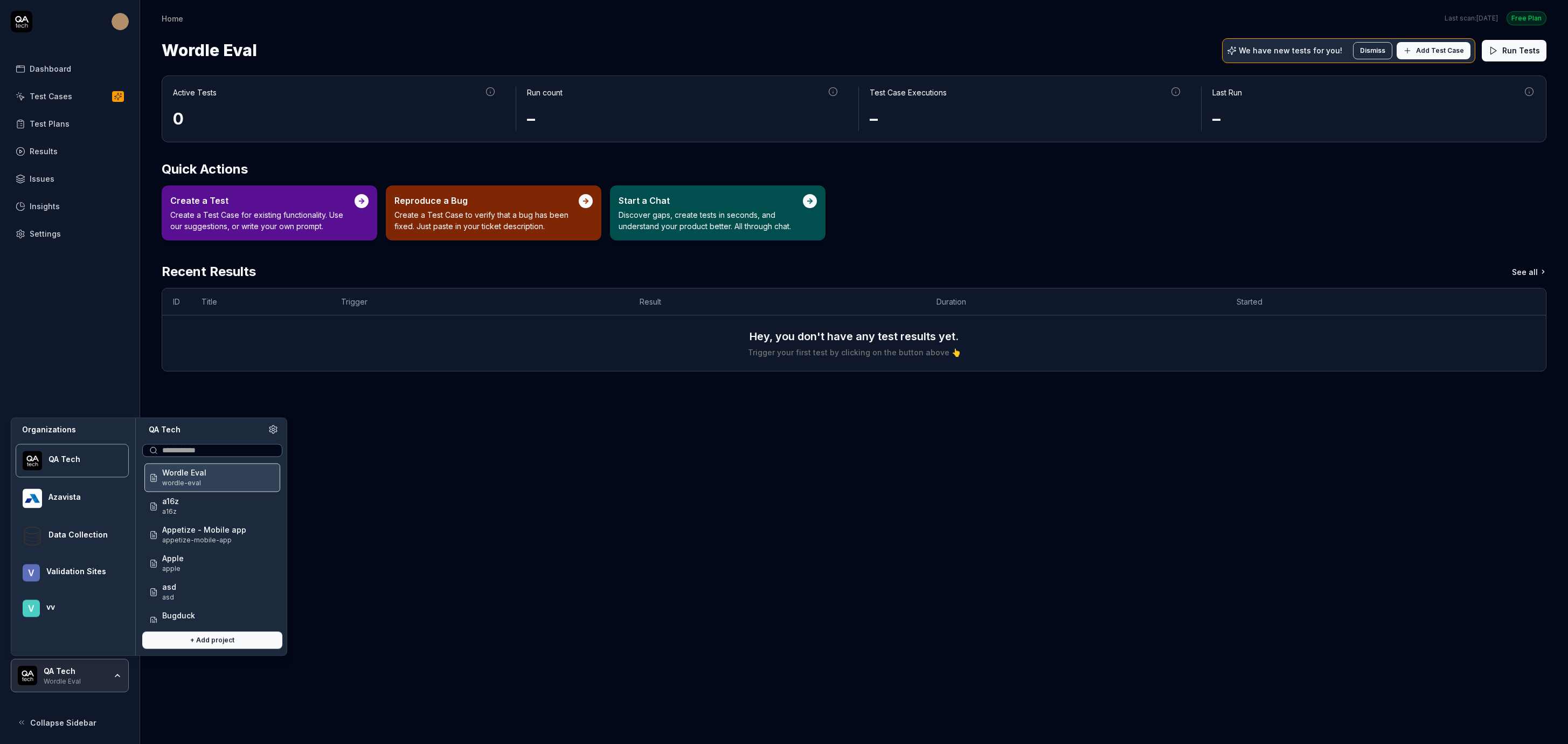
click at [67, 614] on div "v vv" at bounding box center [72, 608] width 113 height 32
click at [213, 474] on div "Amazon amazon" at bounding box center [213, 477] width 136 height 29
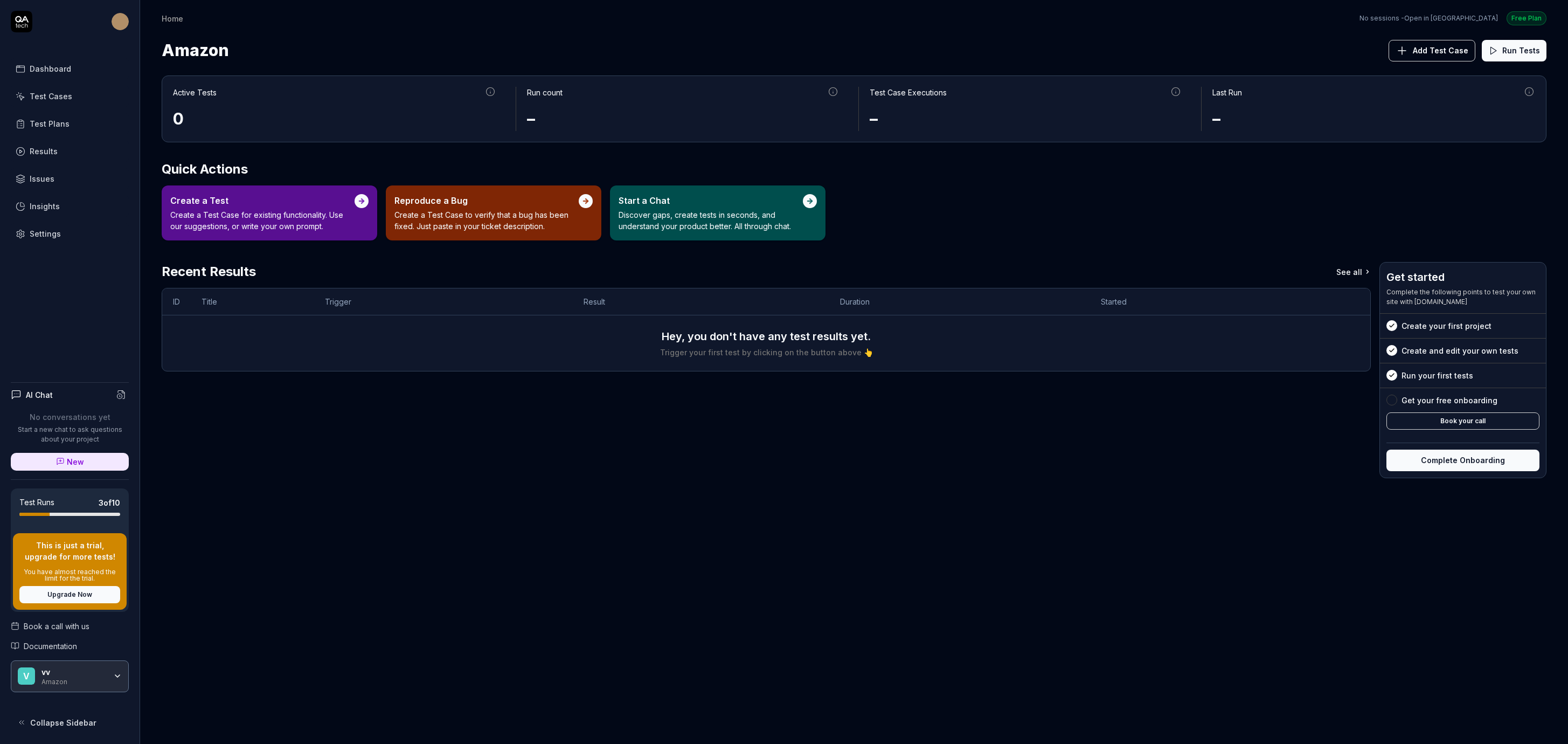
click at [93, 226] on link "Settings" at bounding box center [69, 233] width 118 height 21
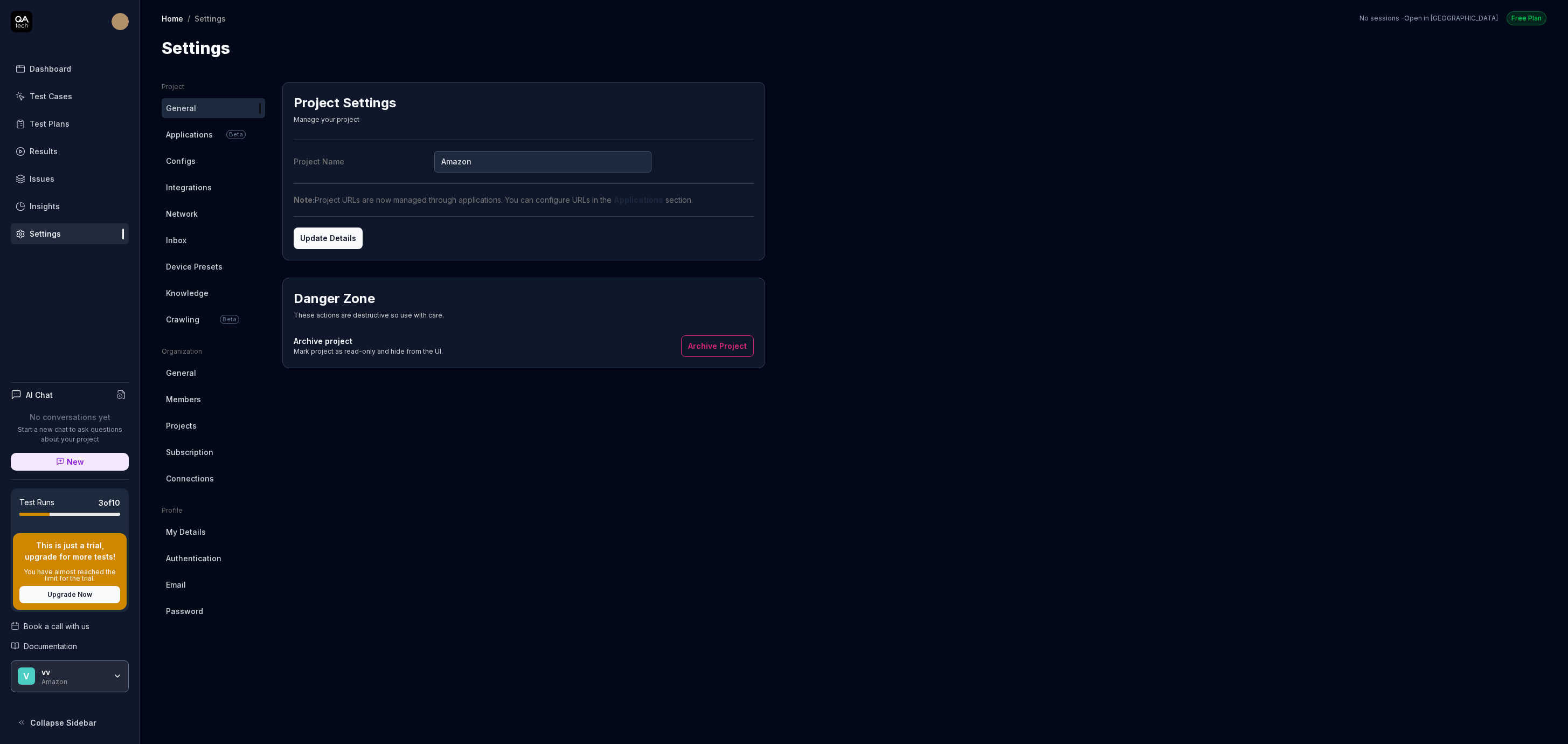
click at [217, 314] on link "Crawling Beta" at bounding box center [213, 319] width 103 height 20
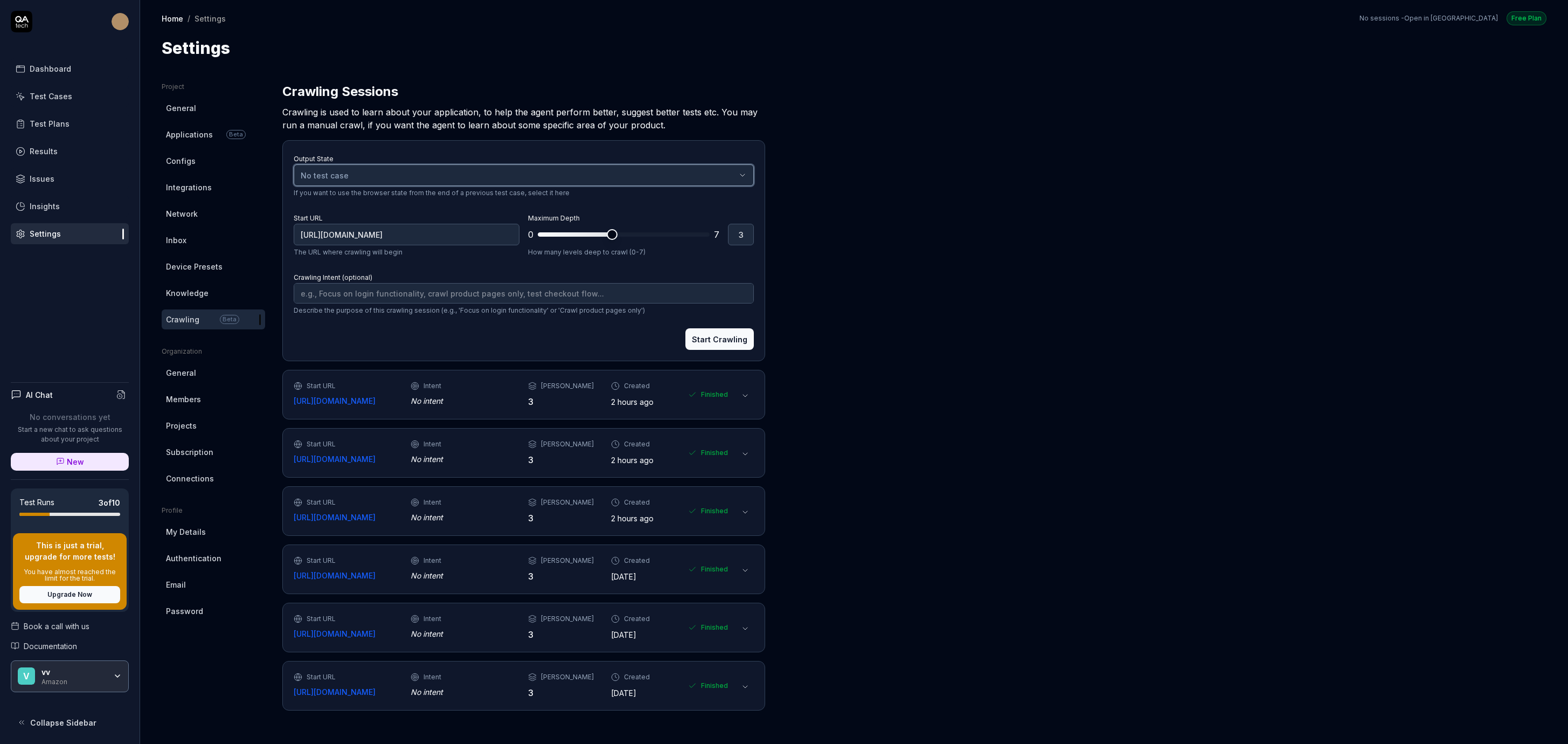
click at [463, 175] on div "No test case" at bounding box center [518, 175] width 435 height 11
click at [794, 155] on div "Project General Applications Beta Configs Integrations Network Inbox Device Pre…" at bounding box center [854, 402] width 1385 height 640
type textarea "*"
type input "2"
click at [591, 227] on span "*" at bounding box center [624, 234] width 172 height 17
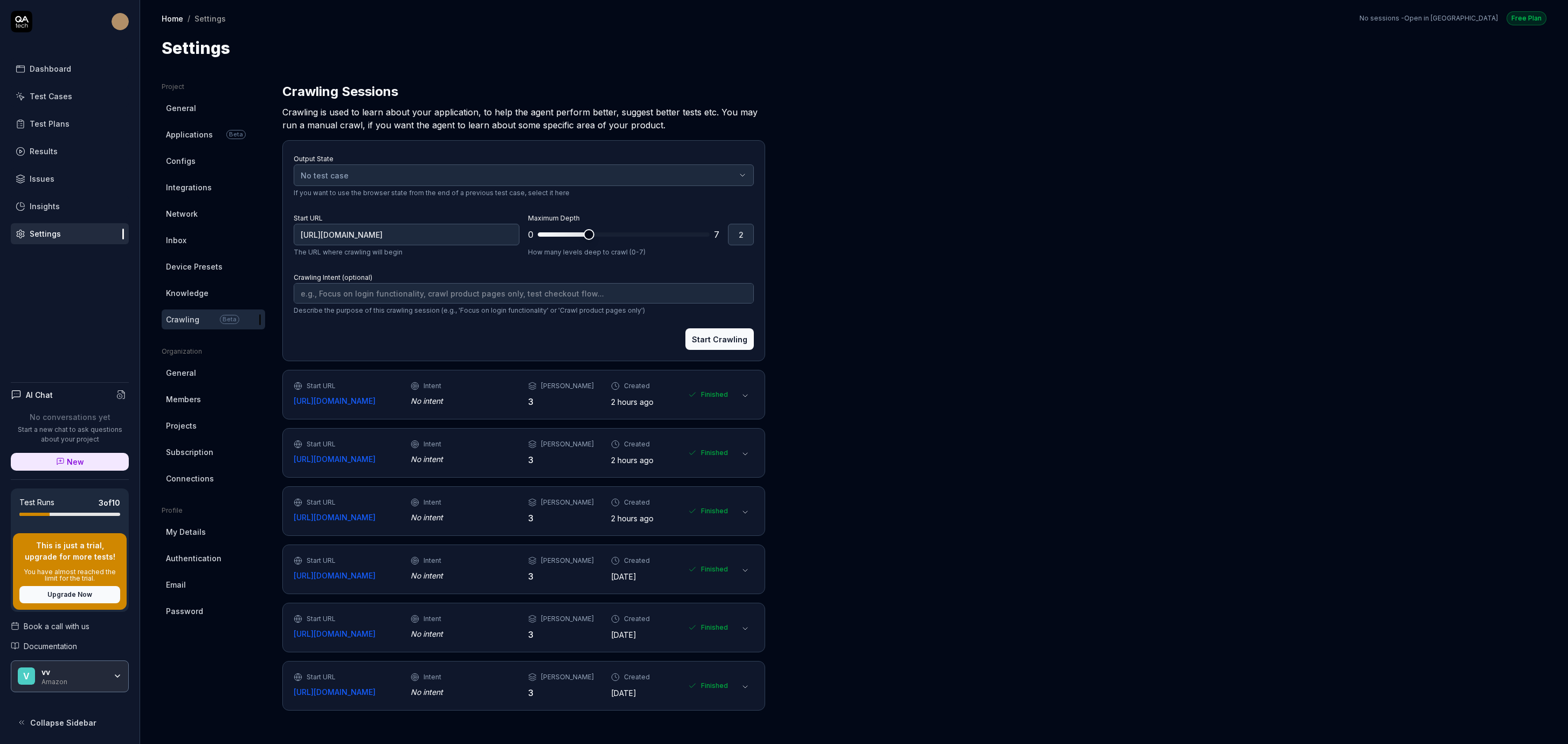
type textarea "*"
type input "1"
click at [560, 232] on span at bounding box center [550, 234] width 25 height 4
type textarea "*"
type input "2"
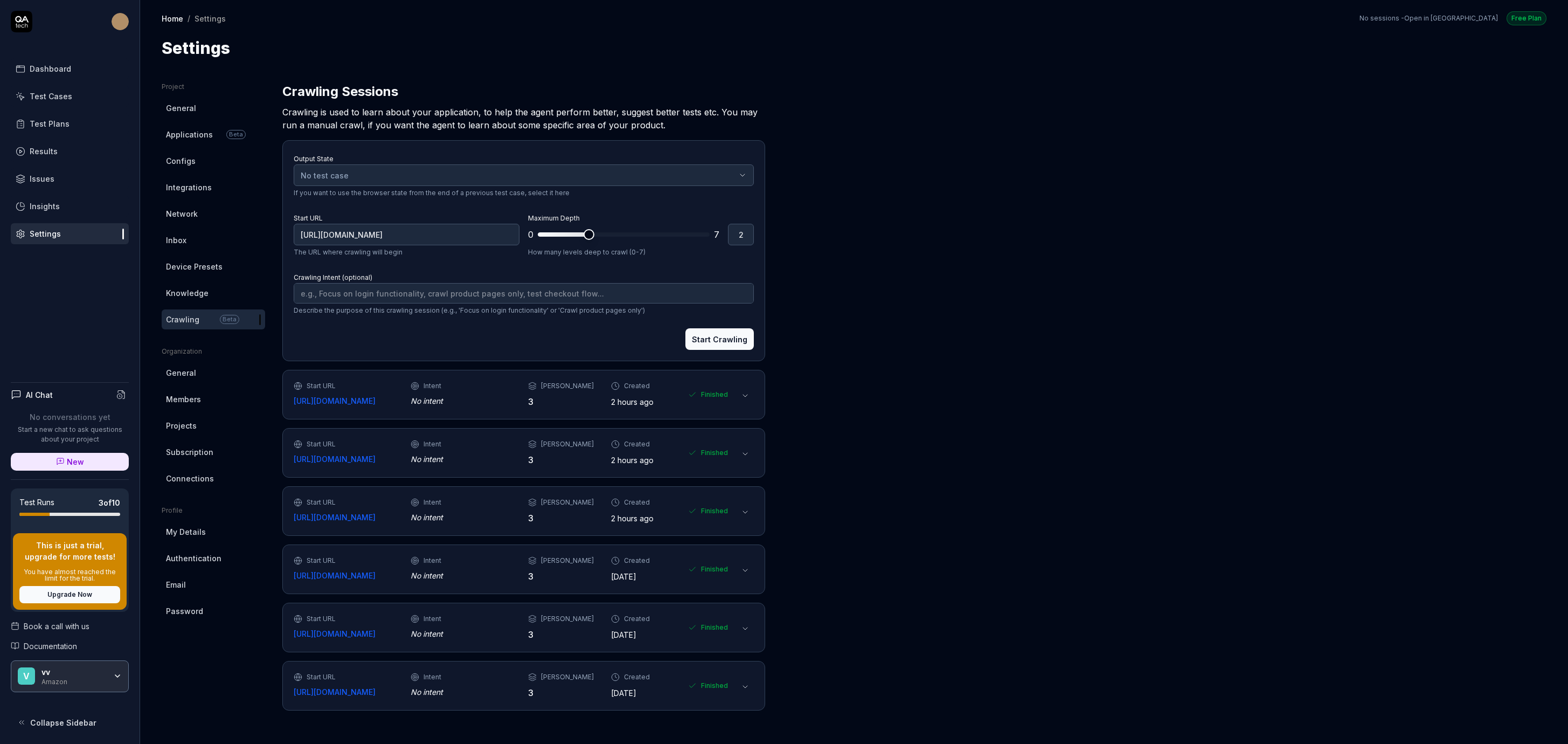
click at [589, 232] on span at bounding box center [624, 234] width 172 height 4
click at [707, 344] on button "Start Crawling" at bounding box center [720, 339] width 69 height 21
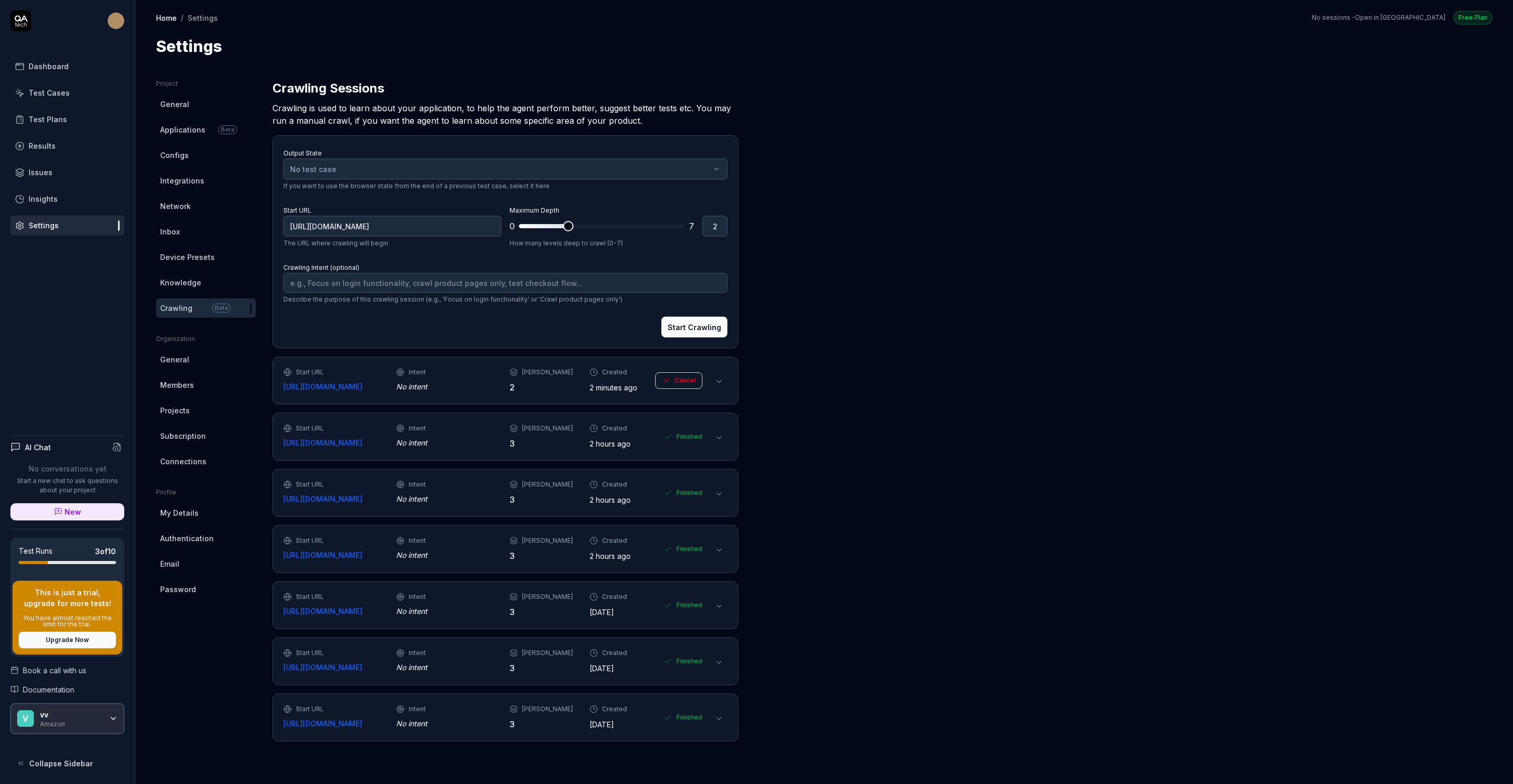
type textarea "*"
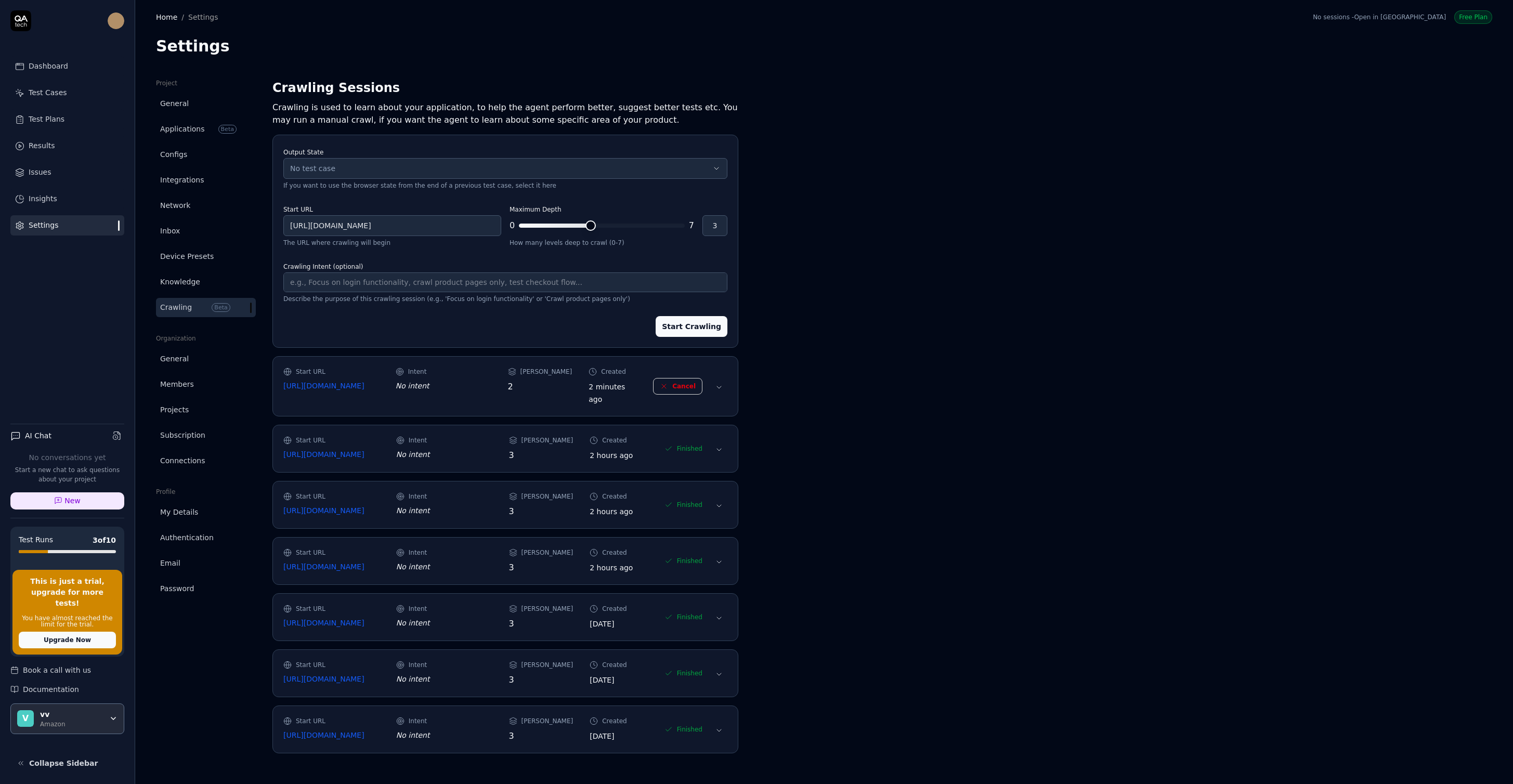
click at [719, 383] on icon at bounding box center [719, 388] width 8 height 8
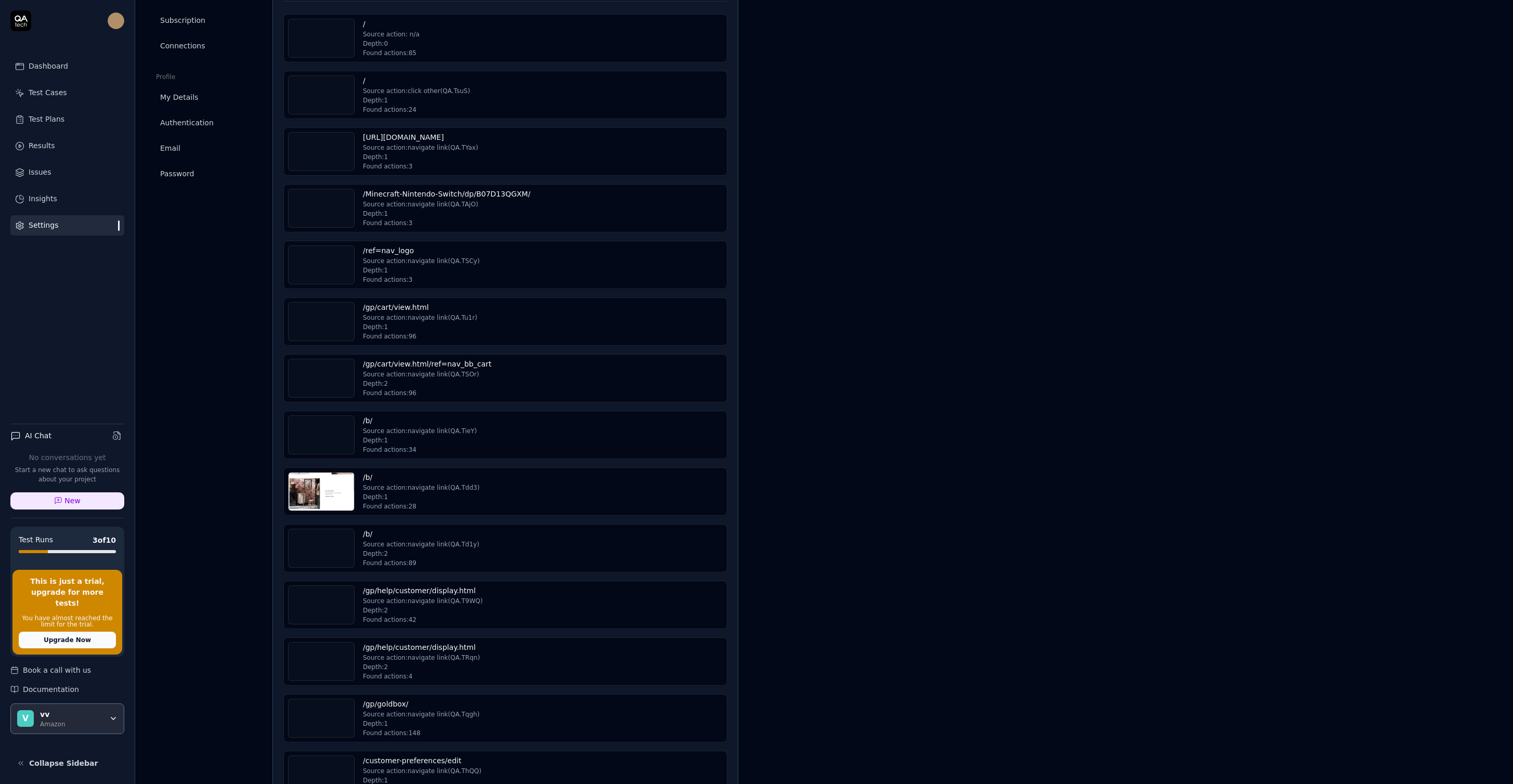
scroll to position [157, 0]
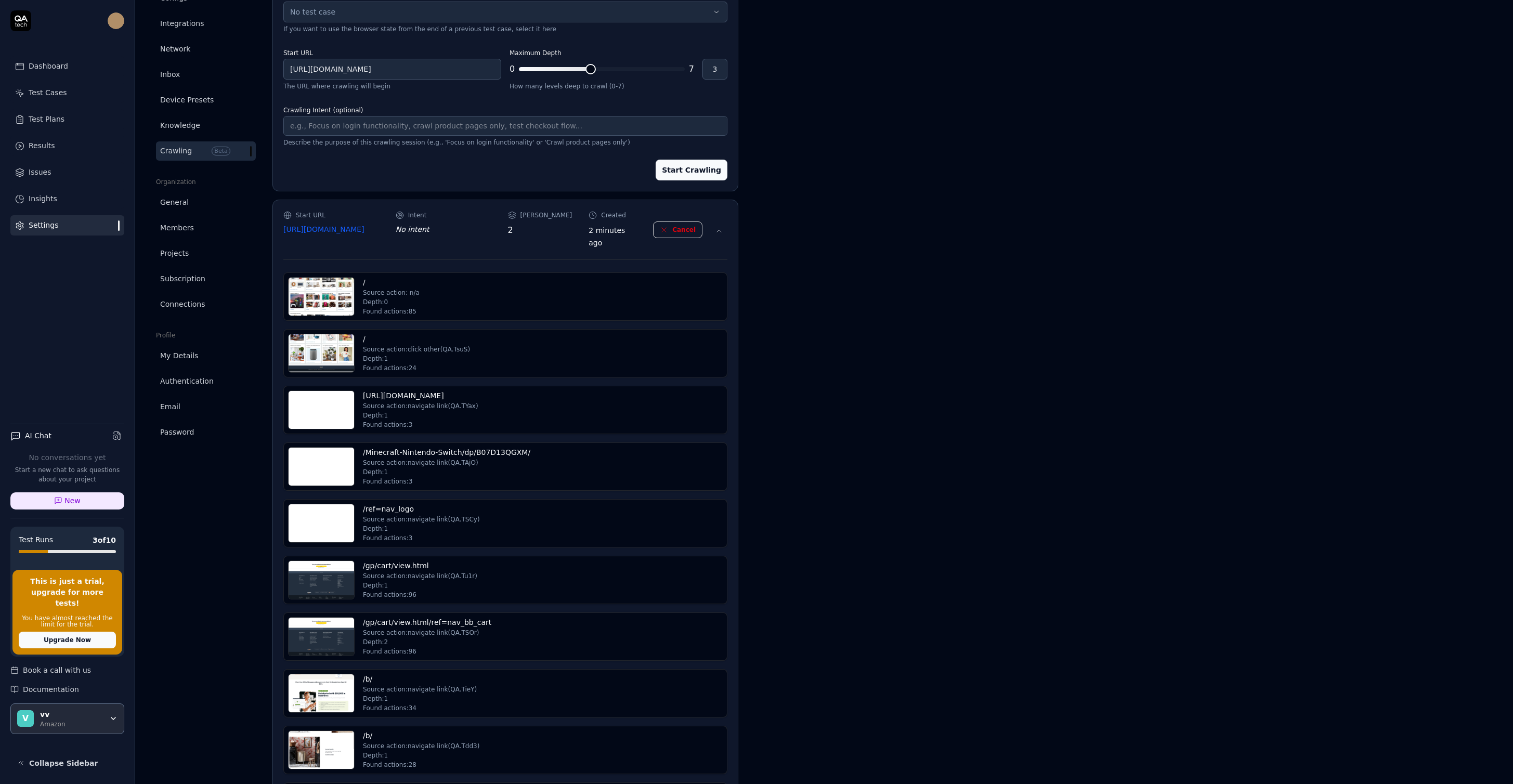
click at [486, 287] on div "/ Source action: n/a Depth: 0 Found actions: 85" at bounding box center [505, 296] width 435 height 39
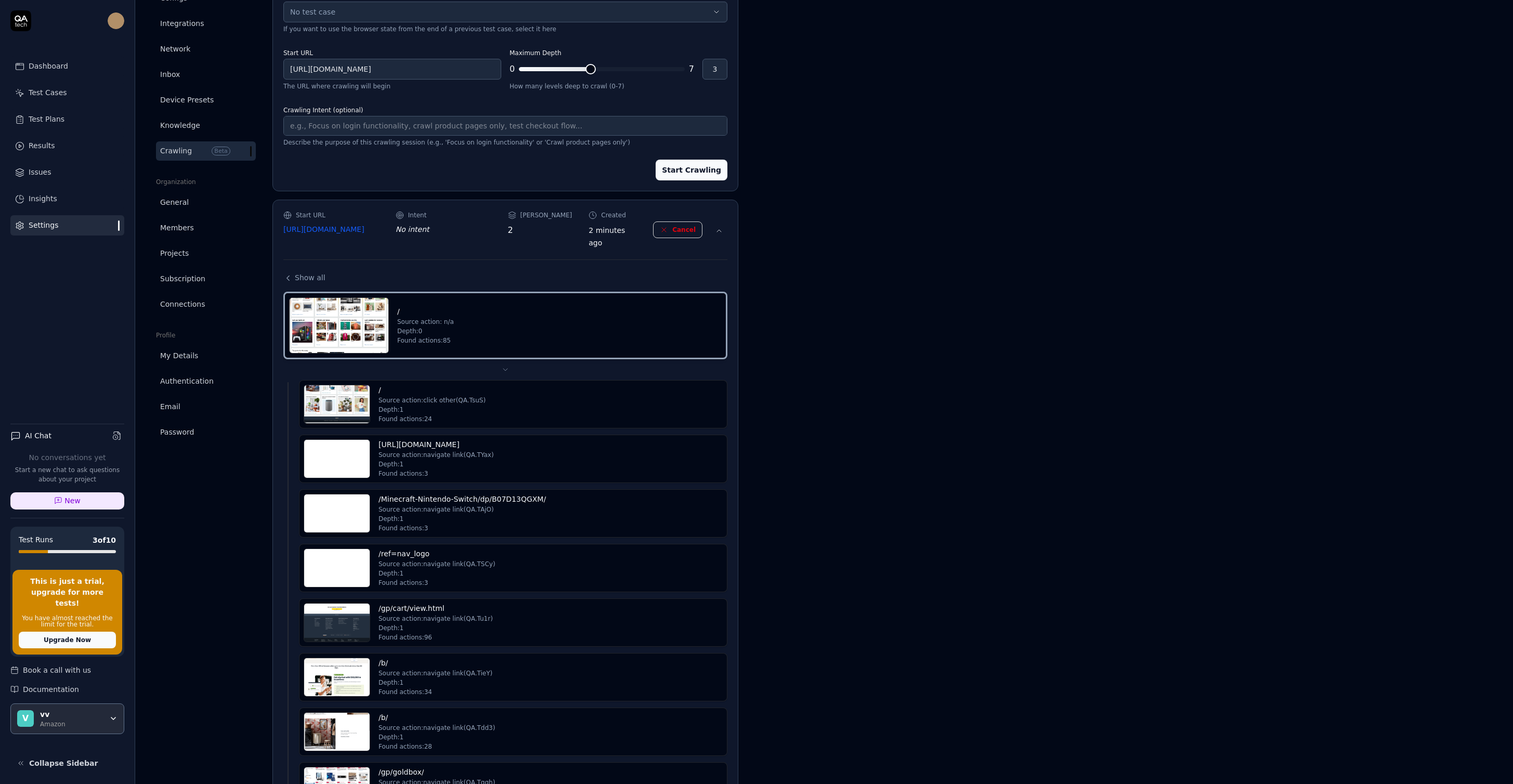
click at [350, 311] on img at bounding box center [339, 325] width 99 height 55
click at [356, 400] on img at bounding box center [336, 404] width 66 height 38
click at [214, 150] on span "Beta" at bounding box center [220, 151] width 18 height 9
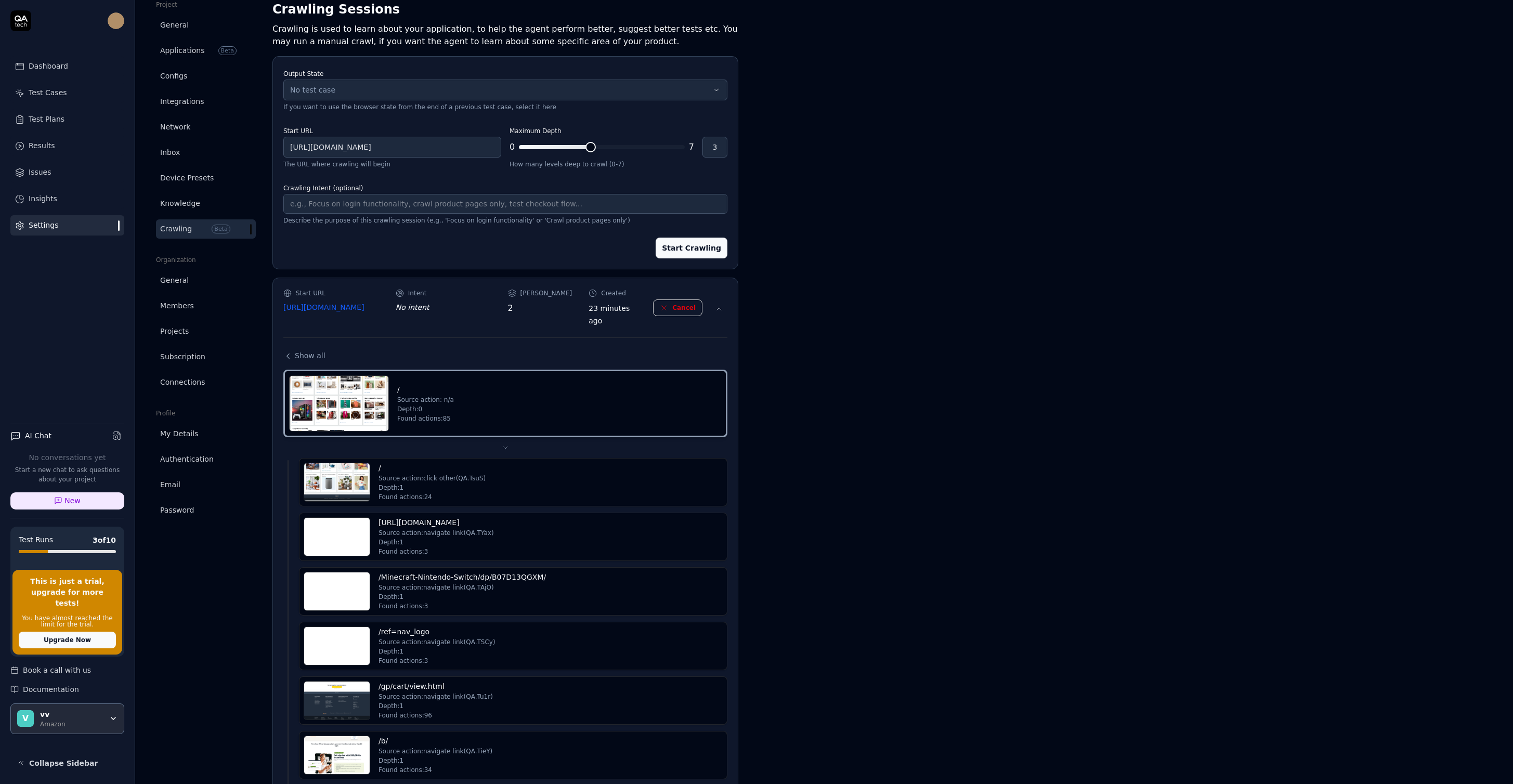
click at [299, 356] on span "Show all" at bounding box center [310, 356] width 30 height 11
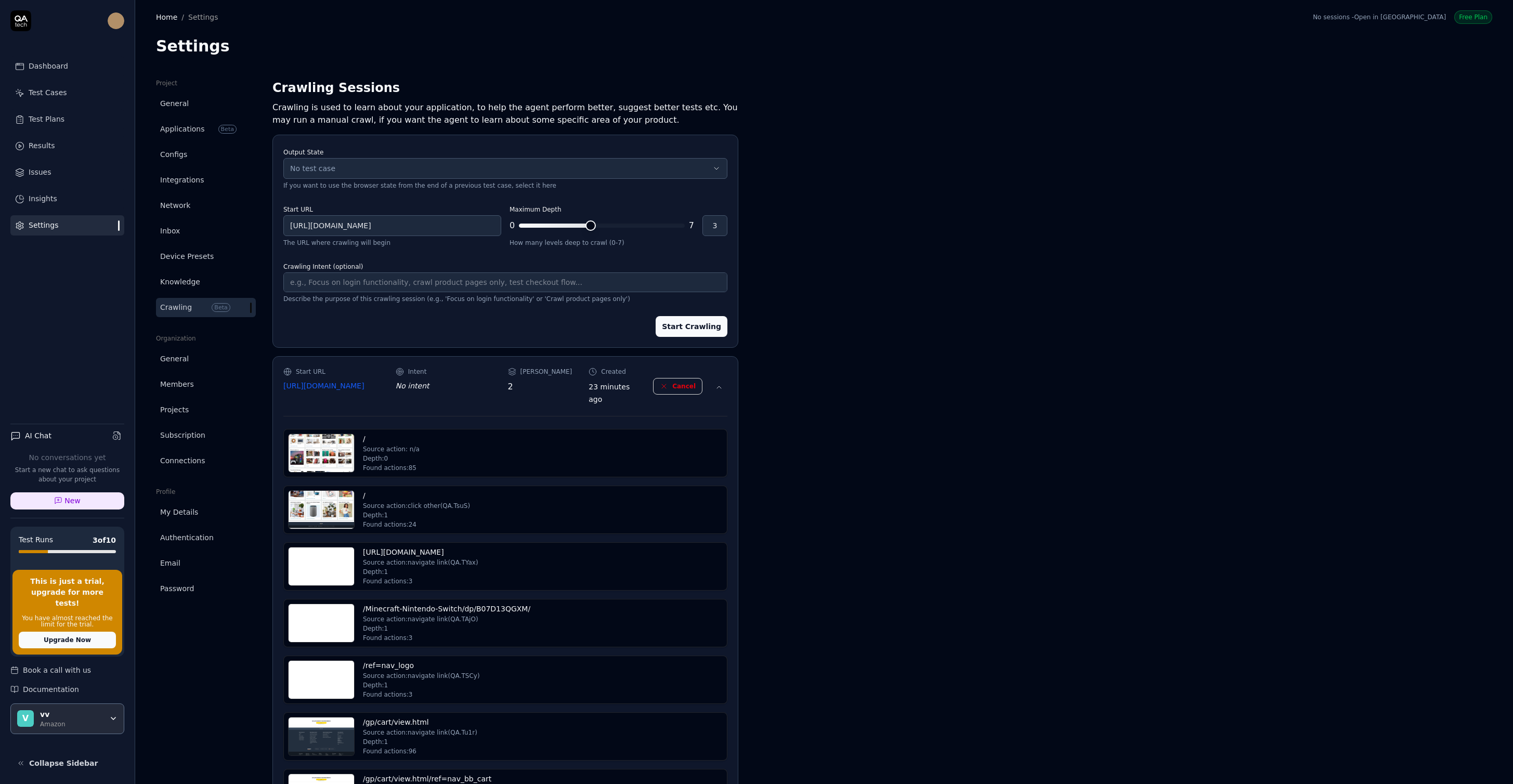
scroll to position [59, 0]
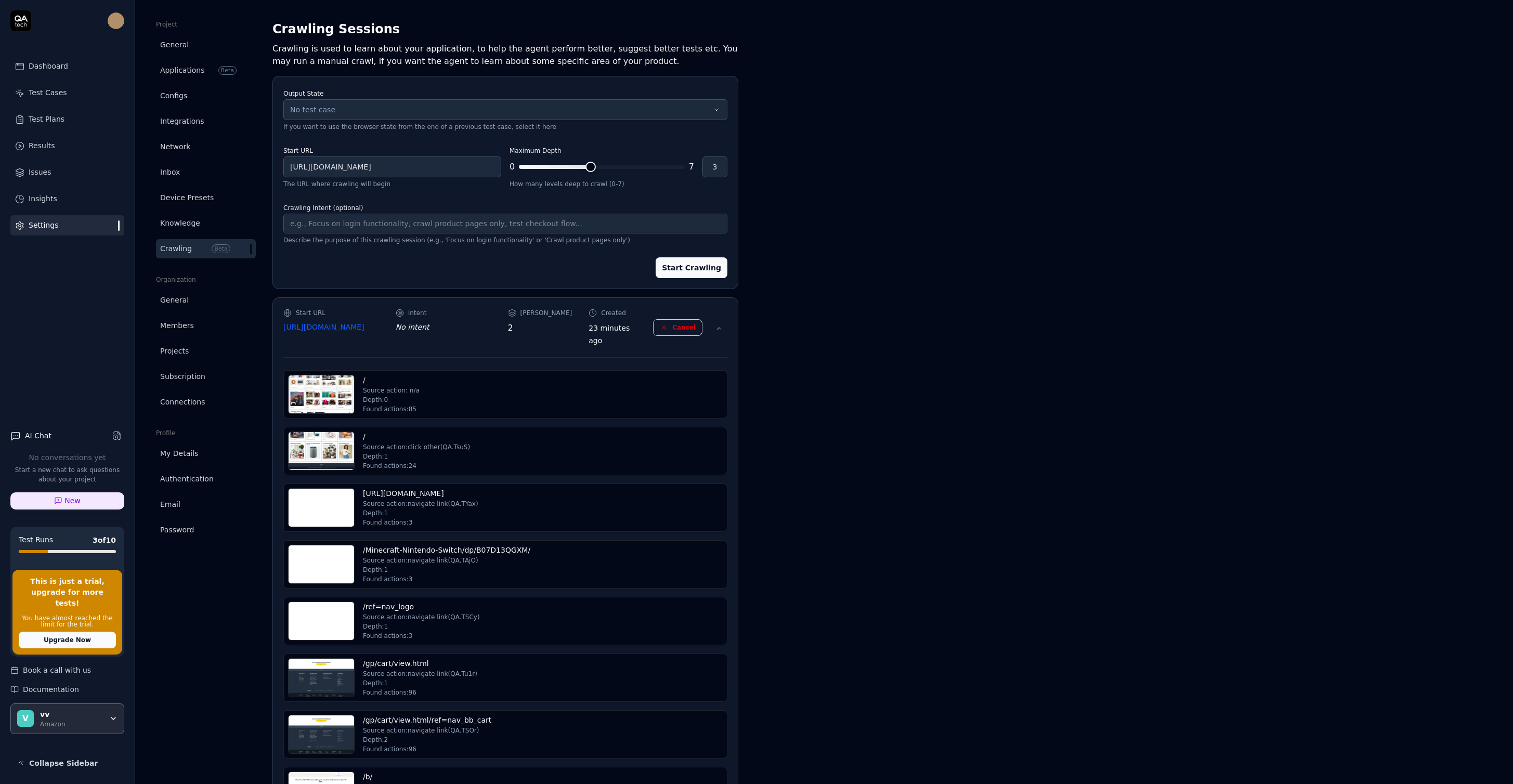
click at [215, 251] on span "Beta" at bounding box center [220, 249] width 18 height 9
click at [198, 253] on link "Crawling Beta" at bounding box center [206, 249] width 99 height 19
click at [718, 331] on icon at bounding box center [719, 329] width 8 height 8
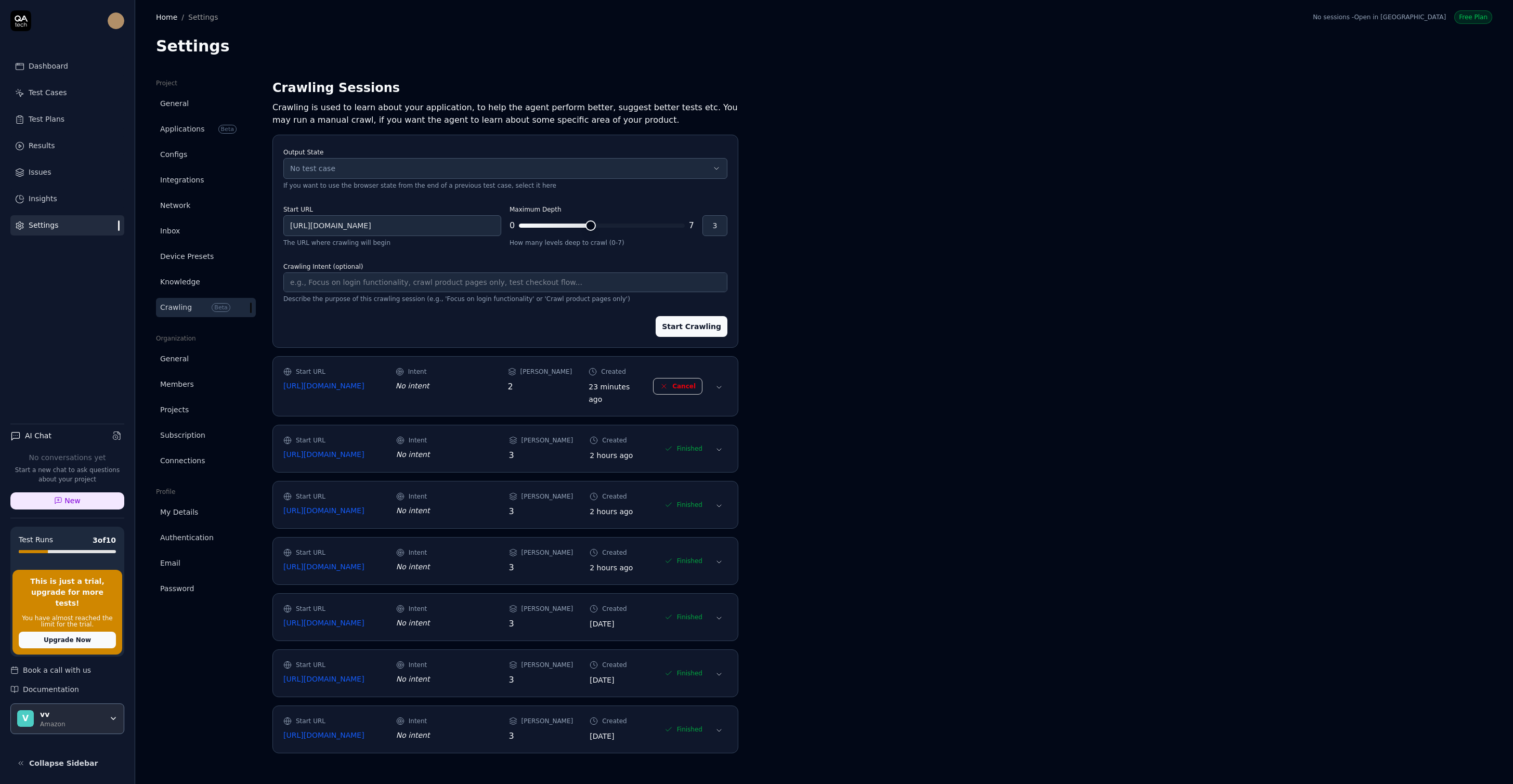
scroll to position [0, 0]
copy link "[URL][DOMAIN_NAME]"
click at [386, 231] on input "[URL][DOMAIN_NAME]" at bounding box center [392, 226] width 218 height 21
drag, startPoint x: 398, startPoint y: 229, endPoint x: 204, endPoint y: 222, distance: 194.1
click at [204, 222] on div "Project General Applications Beta Configs Integrations Network Inbox Device Pre…" at bounding box center [824, 421] width 1336 height 685
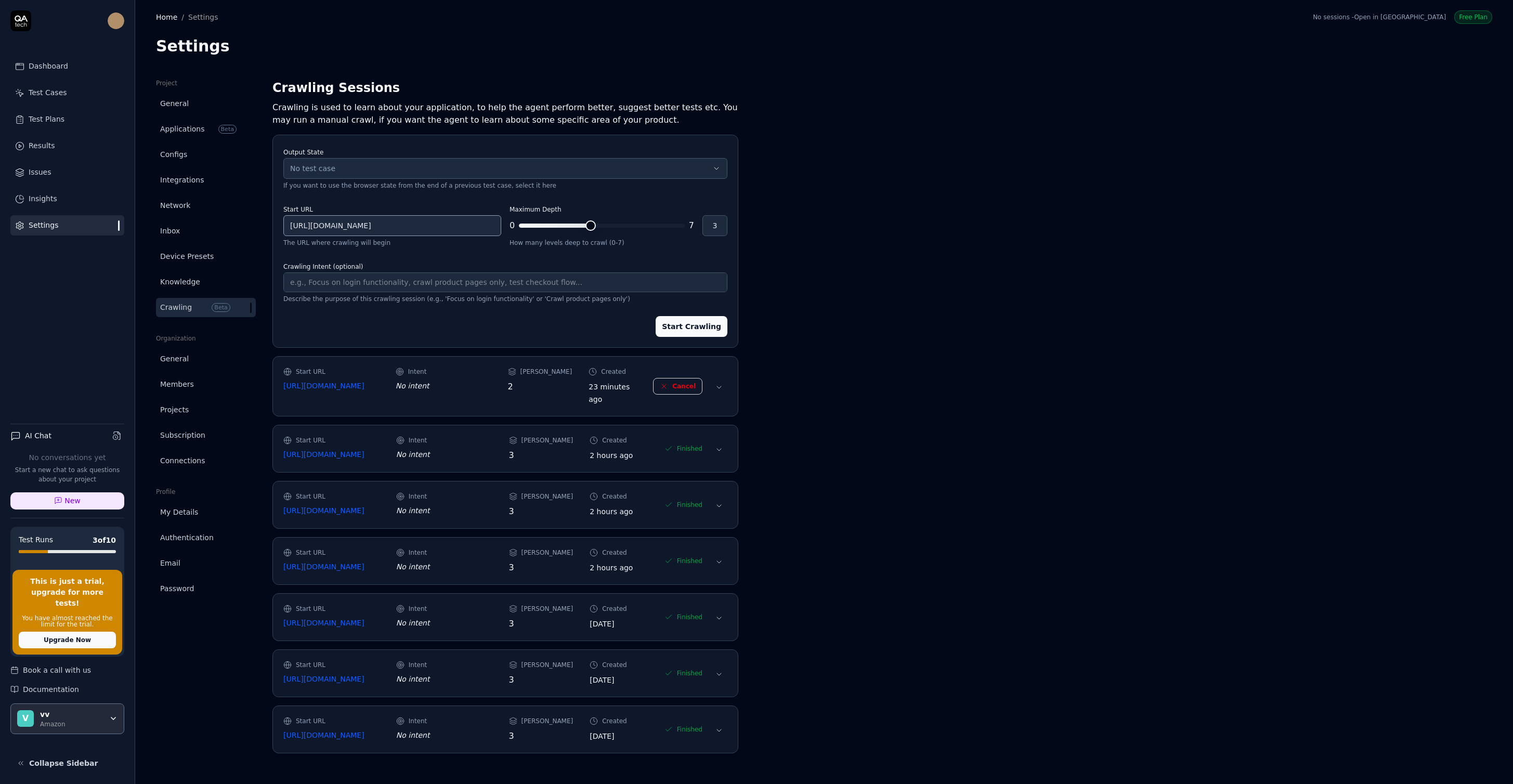
paste input "/cart?ref_=sw_gtc"
type textarea "*"
type input "[URL][DOMAIN_NAME]"
type textarea "*"
type input "1"
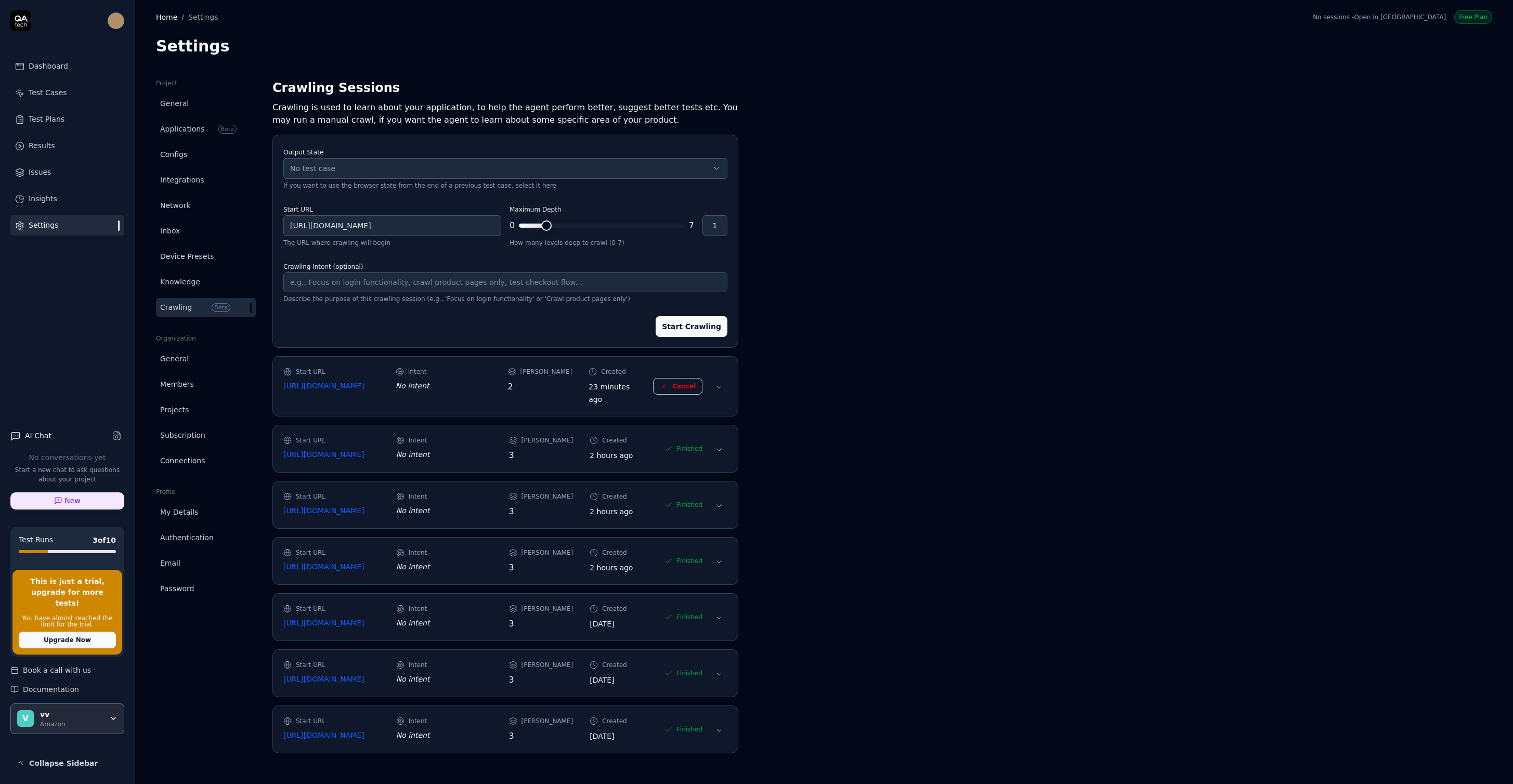
click at [549, 220] on span "*" at bounding box center [602, 226] width 166 height 17
type textarea "*"
type input "2"
click at [555, 228] on span "*" at bounding box center [602, 226] width 166 height 17
type textarea "*"
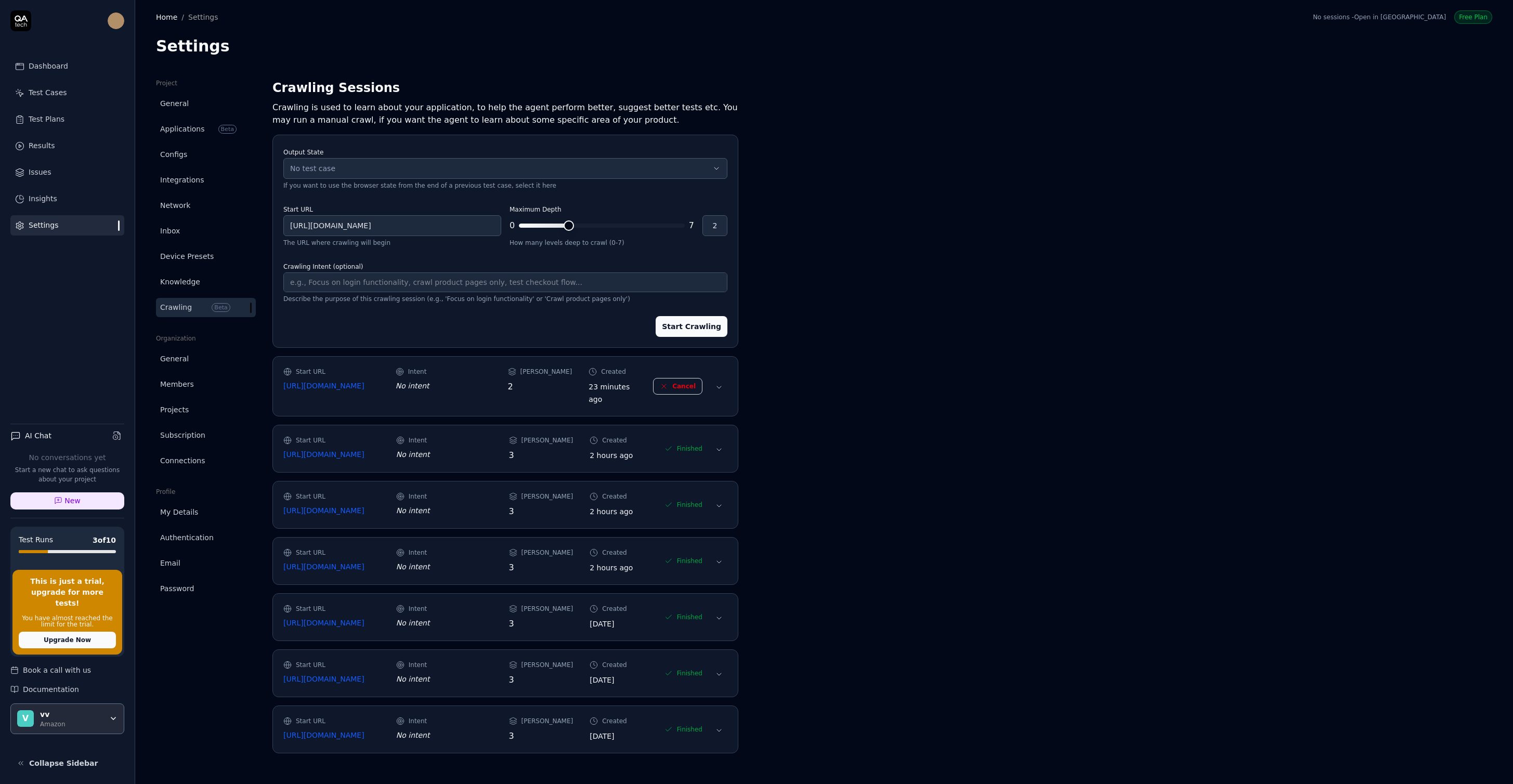
type input "3"
click at [585, 225] on span at bounding box center [602, 226] width 166 height 4
click at [401, 181] on p "If you want to use the browser state from the end of a previous test case, sele…" at bounding box center [505, 186] width 444 height 10
click at [400, 163] on div "No test case" at bounding box center [500, 169] width 420 height 11
click at [817, 195] on div "Project General Applications Beta Configs Integrations Network Inbox Device Pre…" at bounding box center [824, 421] width 1336 height 685
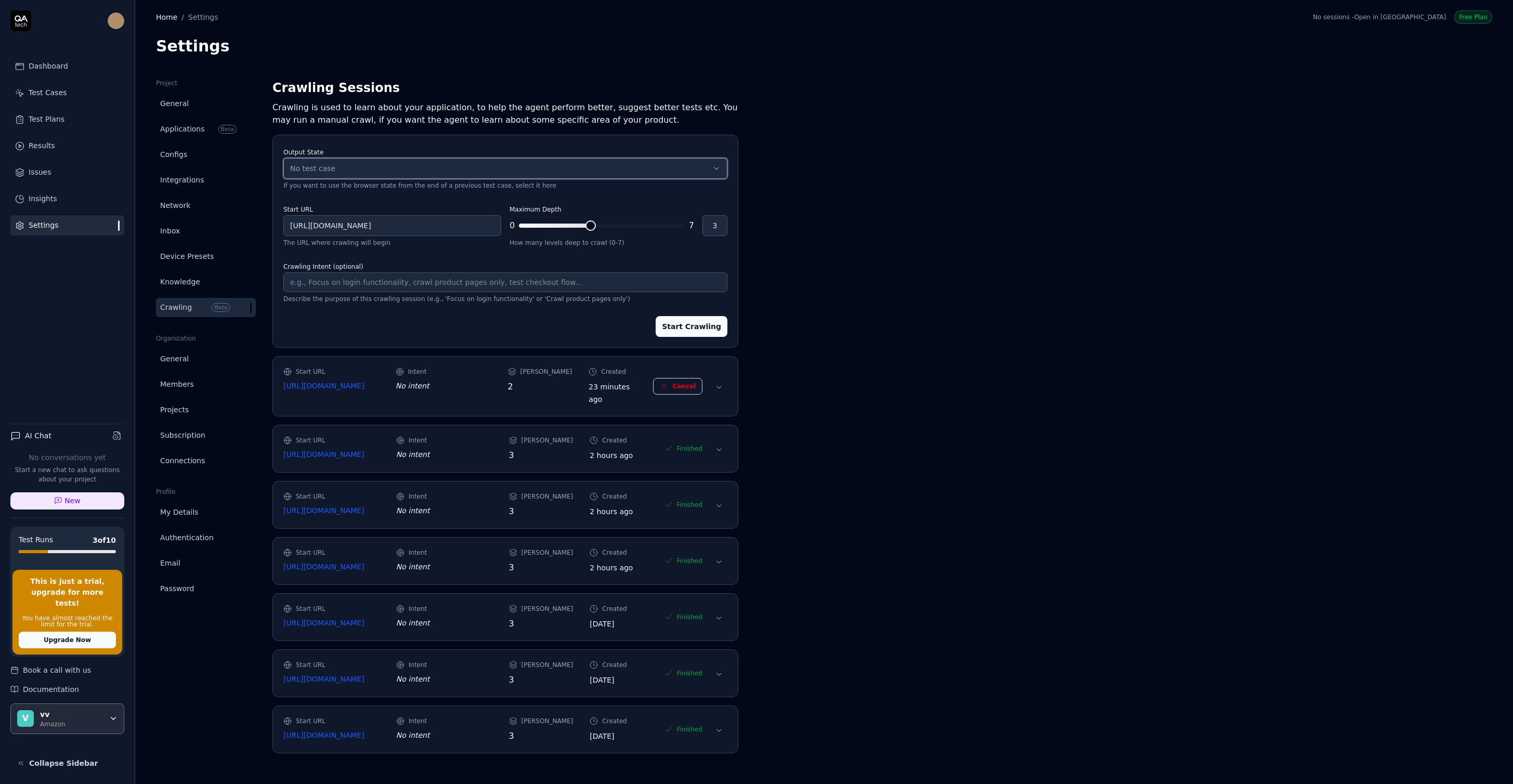
click at [412, 177] on button "No test case" at bounding box center [505, 169] width 444 height 21
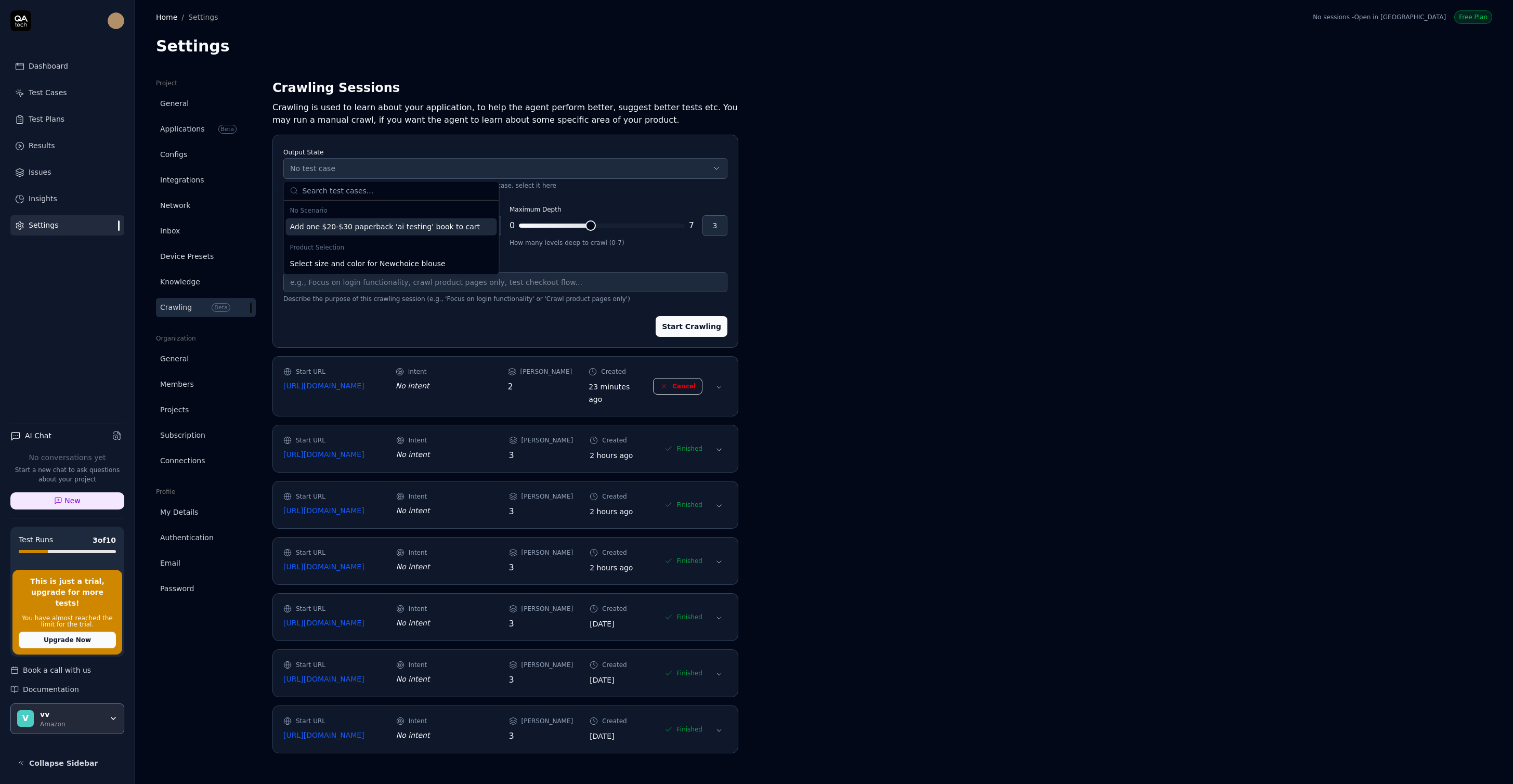
click at [828, 367] on div "Project General Applications Beta Configs Integrations Network Inbox Device Pre…" at bounding box center [824, 421] width 1336 height 685
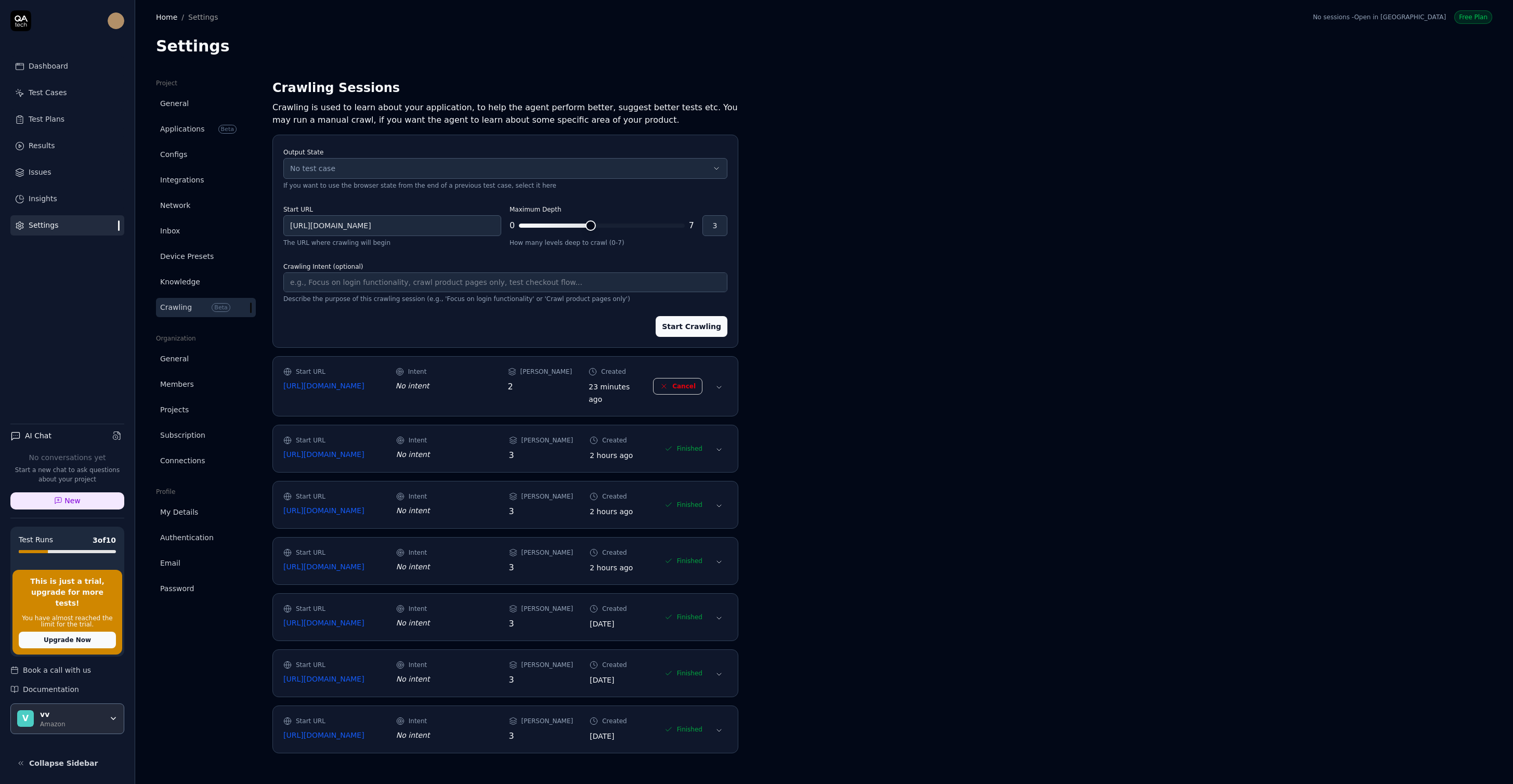
click at [696, 334] on button "Start Crawling" at bounding box center [692, 327] width 72 height 21
click at [709, 338] on div "Output State No test case If you want to use the browser state from the end of …" at bounding box center [505, 241] width 466 height 213
click at [707, 332] on button "Start Crawling" at bounding box center [692, 327] width 72 height 21
drag, startPoint x: 469, startPoint y: 224, endPoint x: 383, endPoint y: 225, distance: 86.0
click at [383, 225] on input "[URL][DOMAIN_NAME]" at bounding box center [392, 226] width 218 height 21
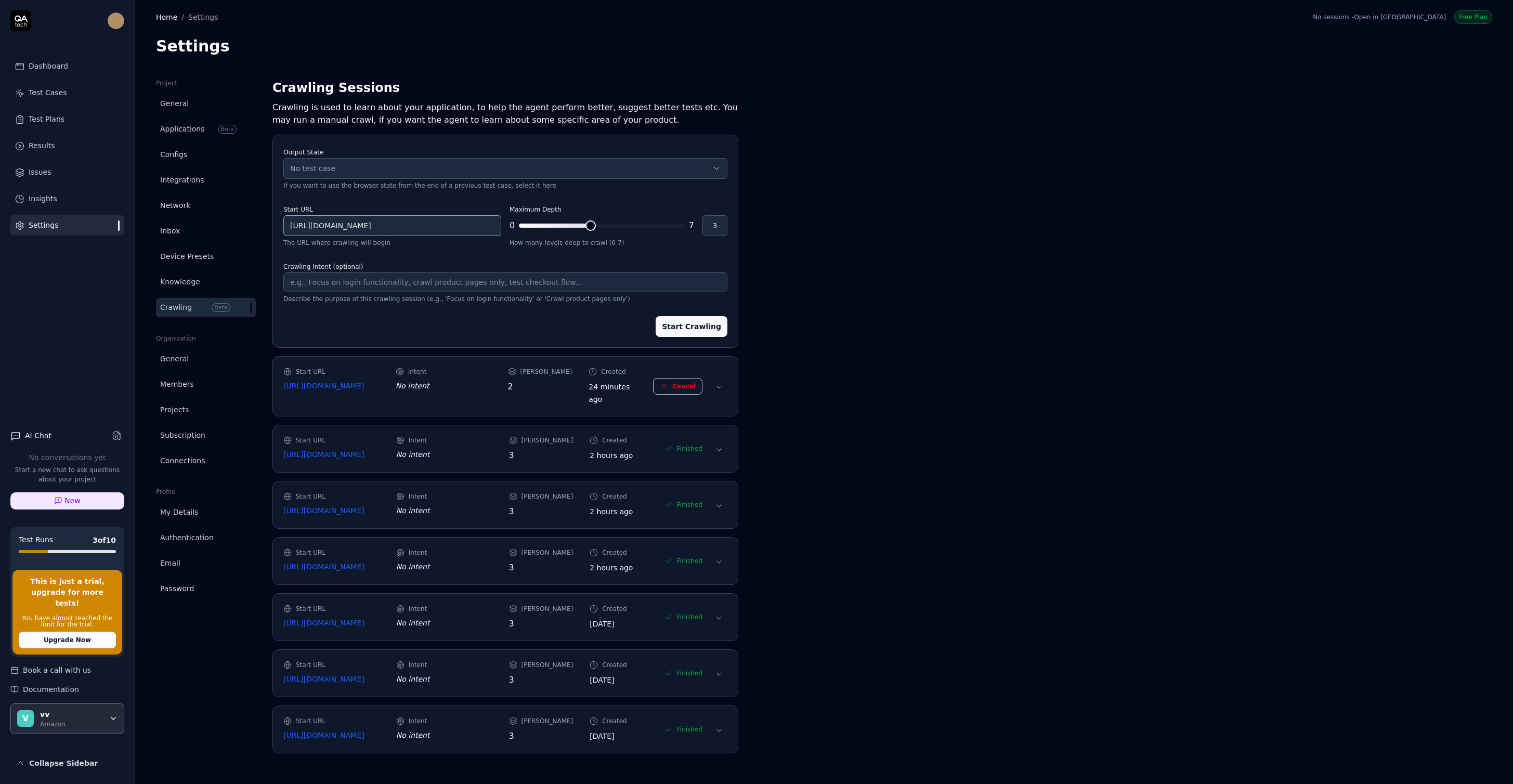
type textarea "*"
type input "[URL][DOMAIN_NAME]"
type textarea "*"
type input "[URL][DOMAIN_NAME]"
click at [669, 323] on button "Start Crawling" at bounding box center [692, 327] width 72 height 21
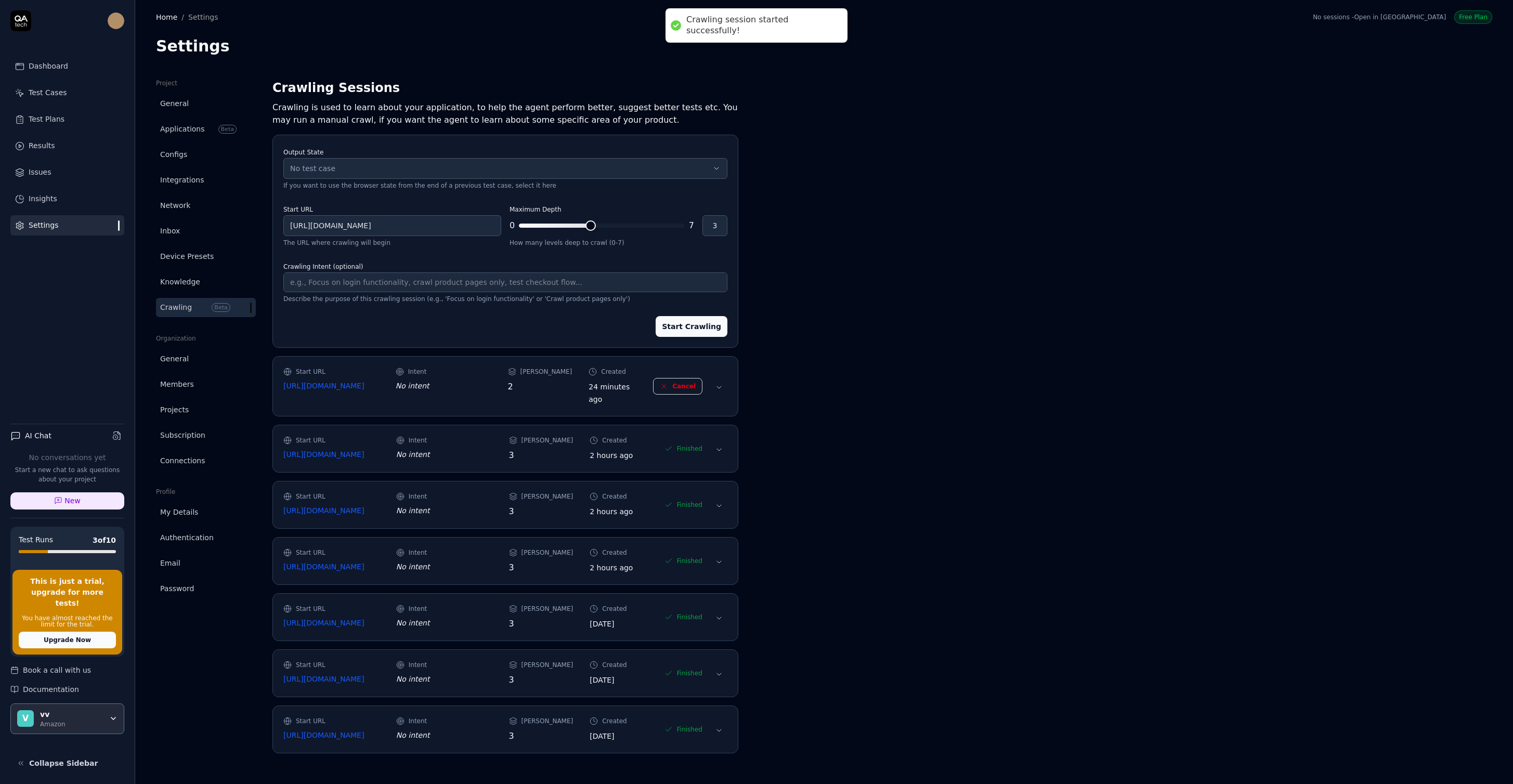
click at [793, 328] on div "Project General Applications Beta Configs Integrations Network Inbox Device Pre…" at bounding box center [824, 421] width 1336 height 685
click at [724, 390] on button at bounding box center [719, 388] width 17 height 17
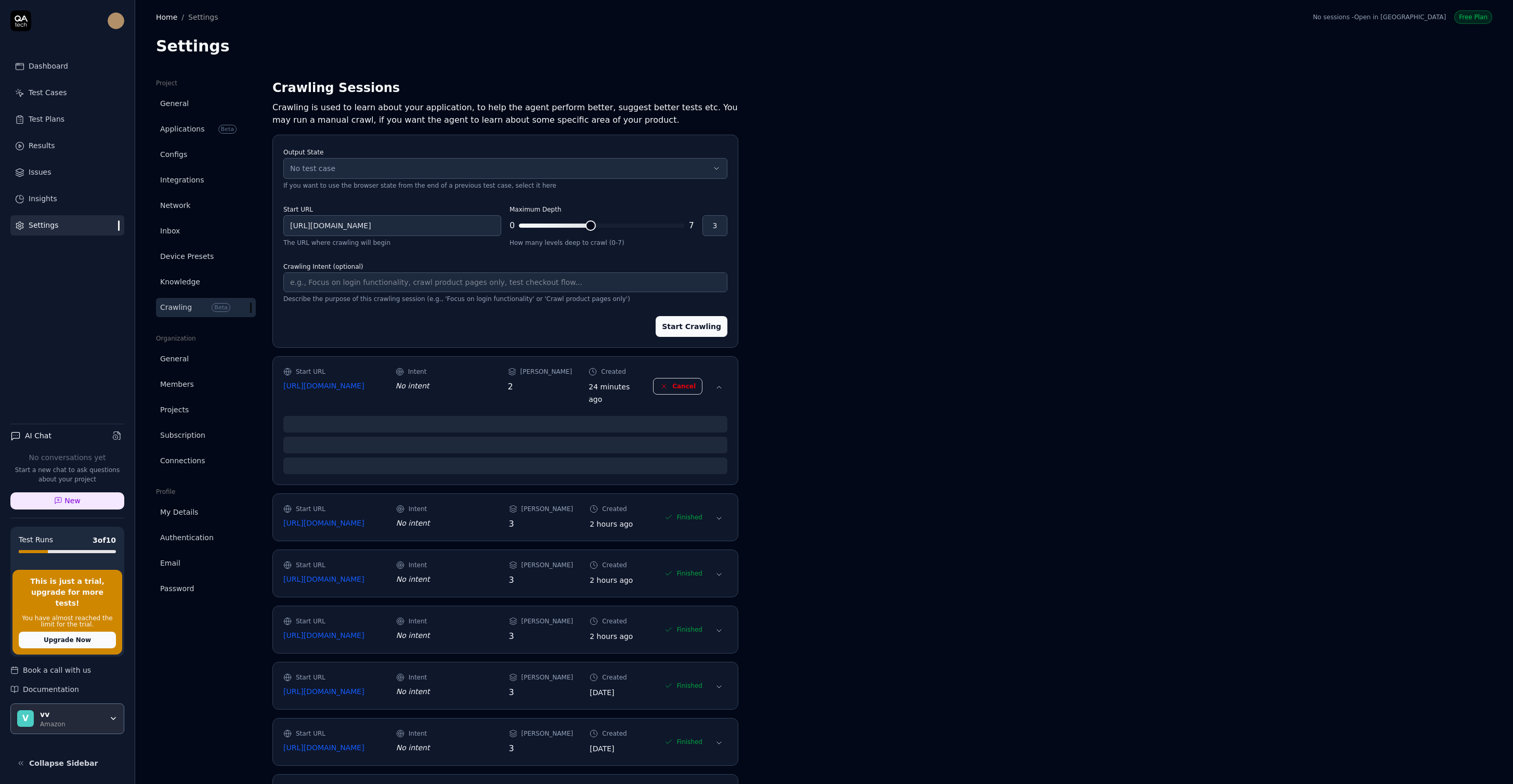
click at [722, 390] on icon at bounding box center [719, 388] width 8 height 8
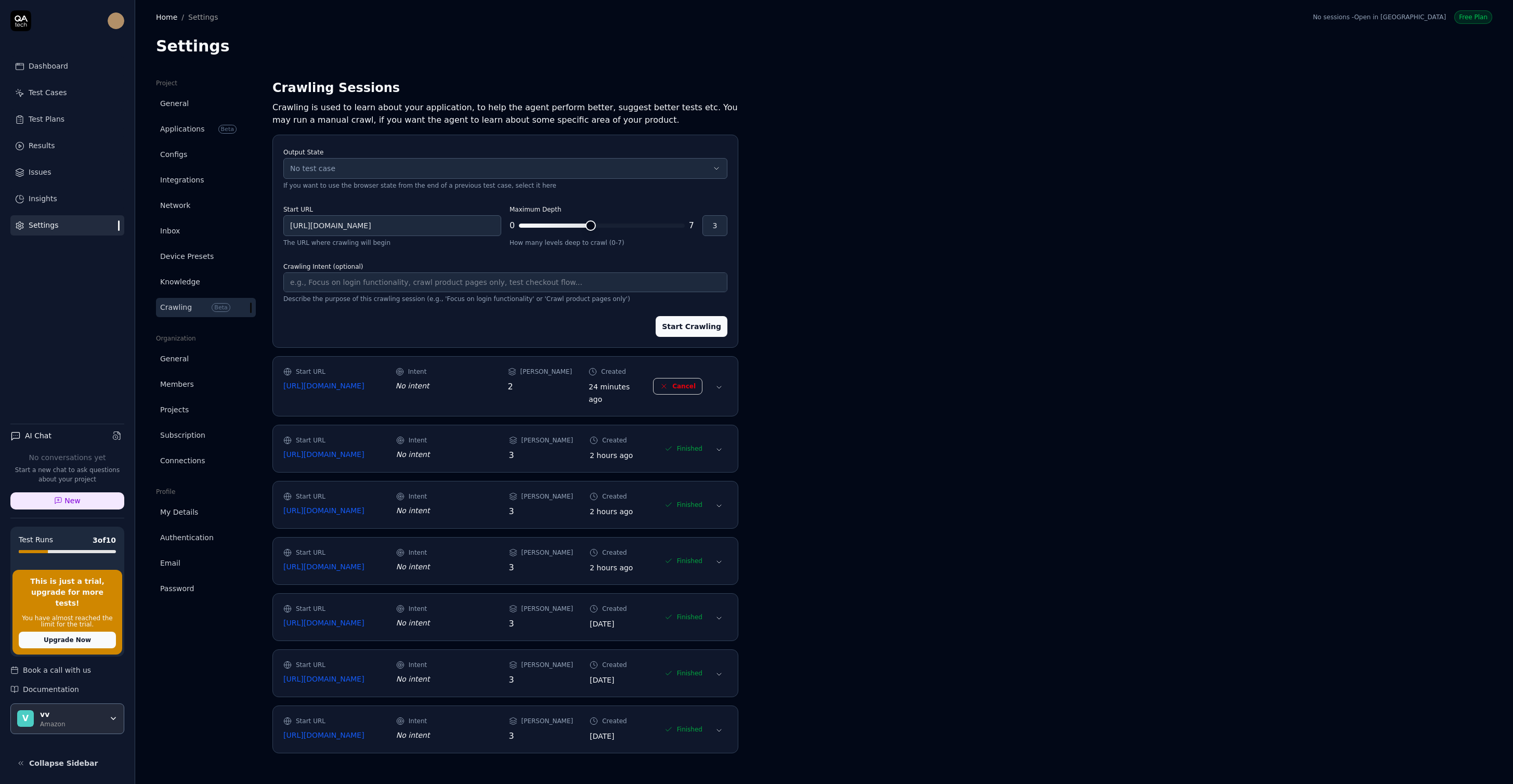
click at [926, 378] on div "Project General Applications Beta Configs Integrations Network Inbox Device Pre…" at bounding box center [824, 421] width 1336 height 685
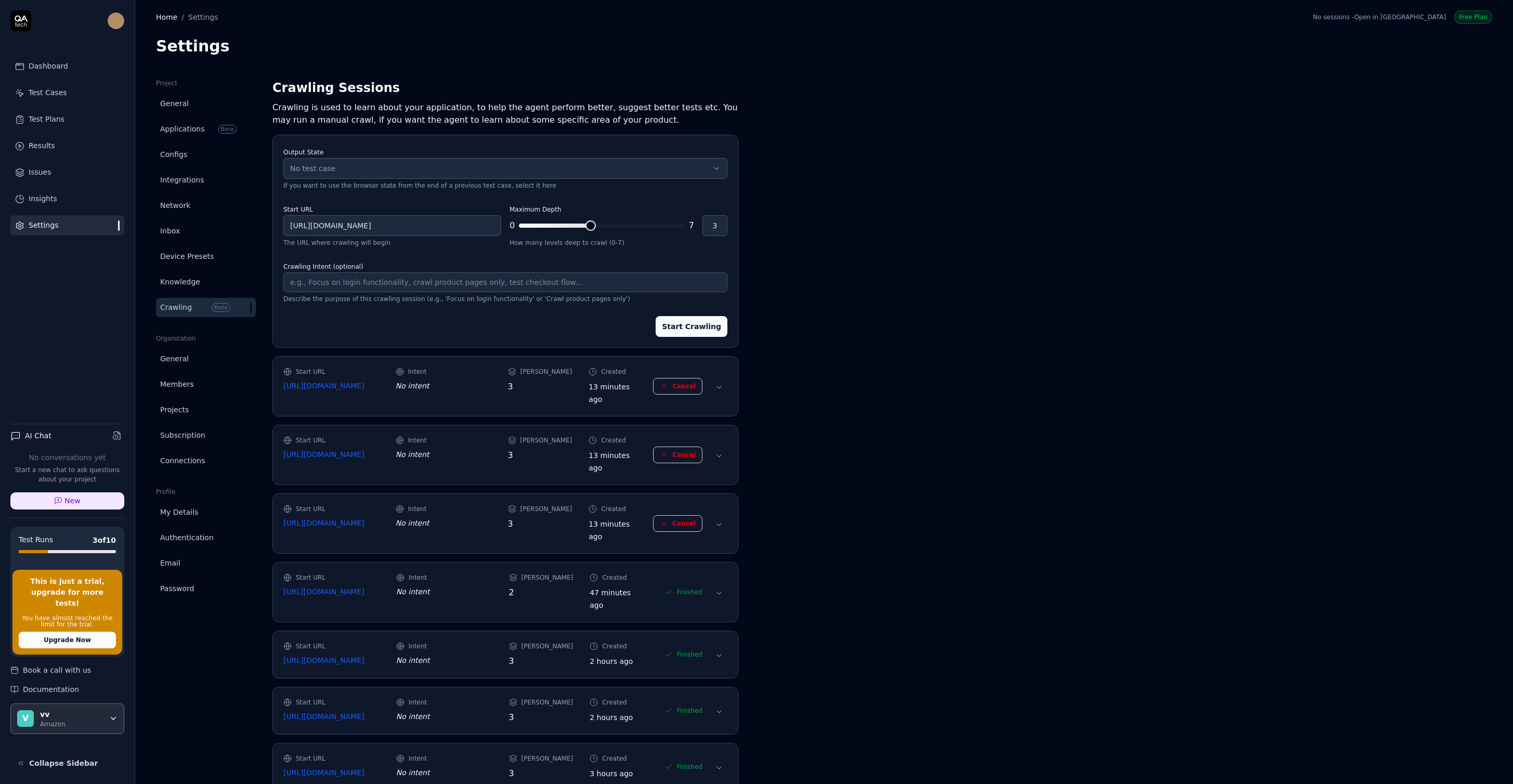
type textarea "*"
